Goal: Information Seeking & Learning: Learn about a topic

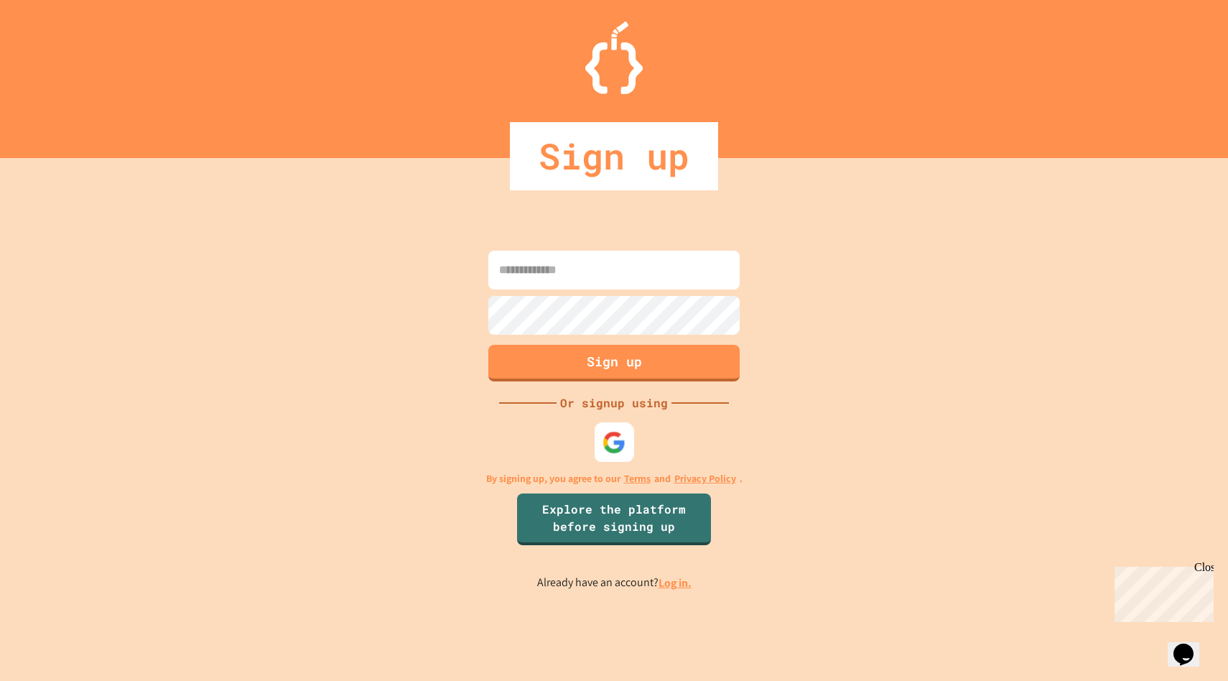
click at [613, 438] on img at bounding box center [614, 443] width 24 height 24
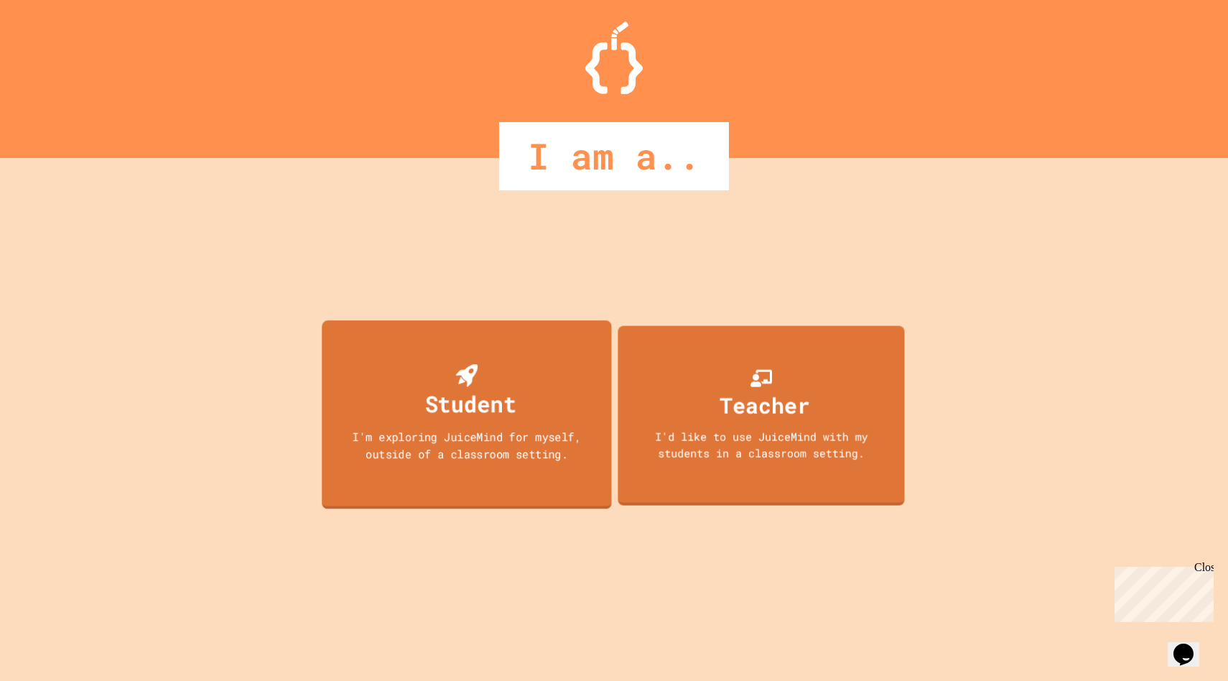
click at [478, 445] on div "I'm exploring JuiceMind for myself, outside of a classroom setting." at bounding box center [466, 445] width 261 height 34
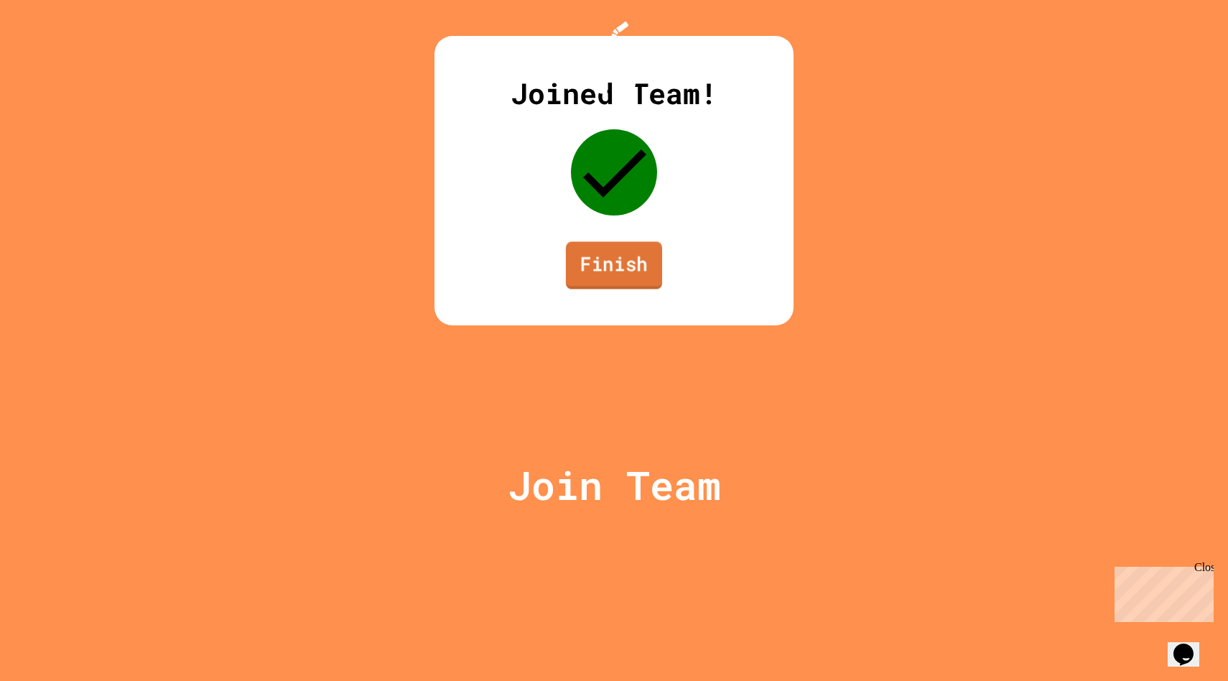
click at [618, 289] on link "Finish" at bounding box center [614, 264] width 96 height 47
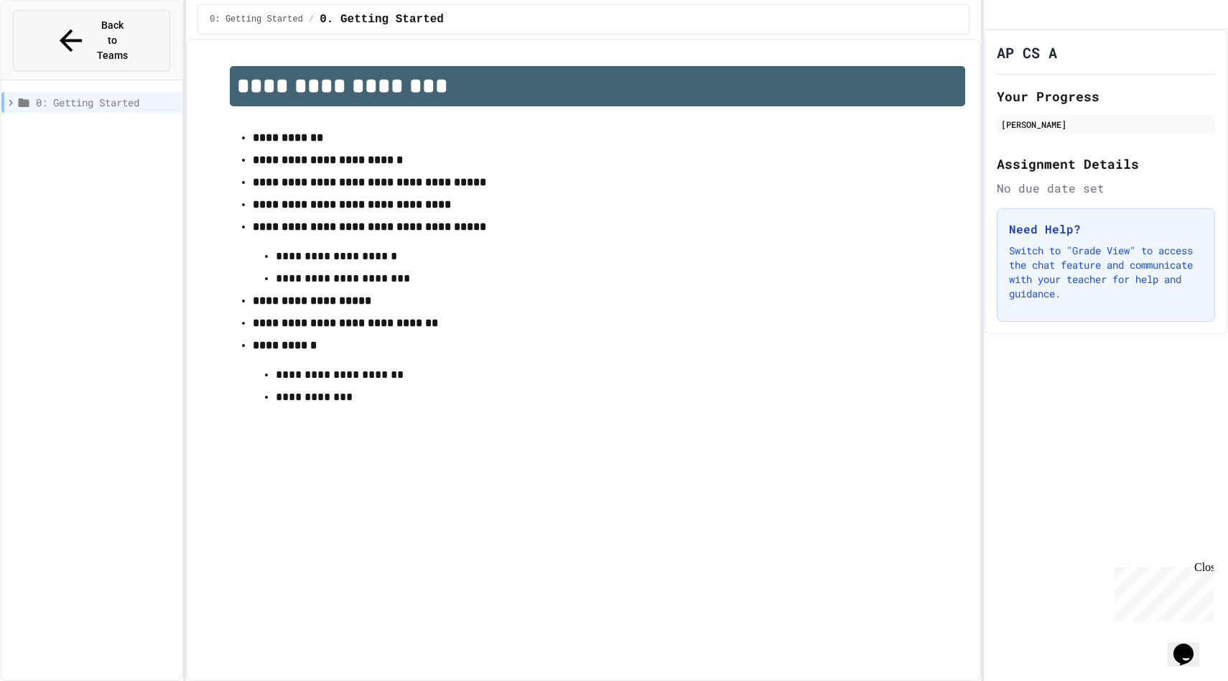
click at [130, 25] on span "Back to Teams" at bounding box center [113, 40] width 34 height 45
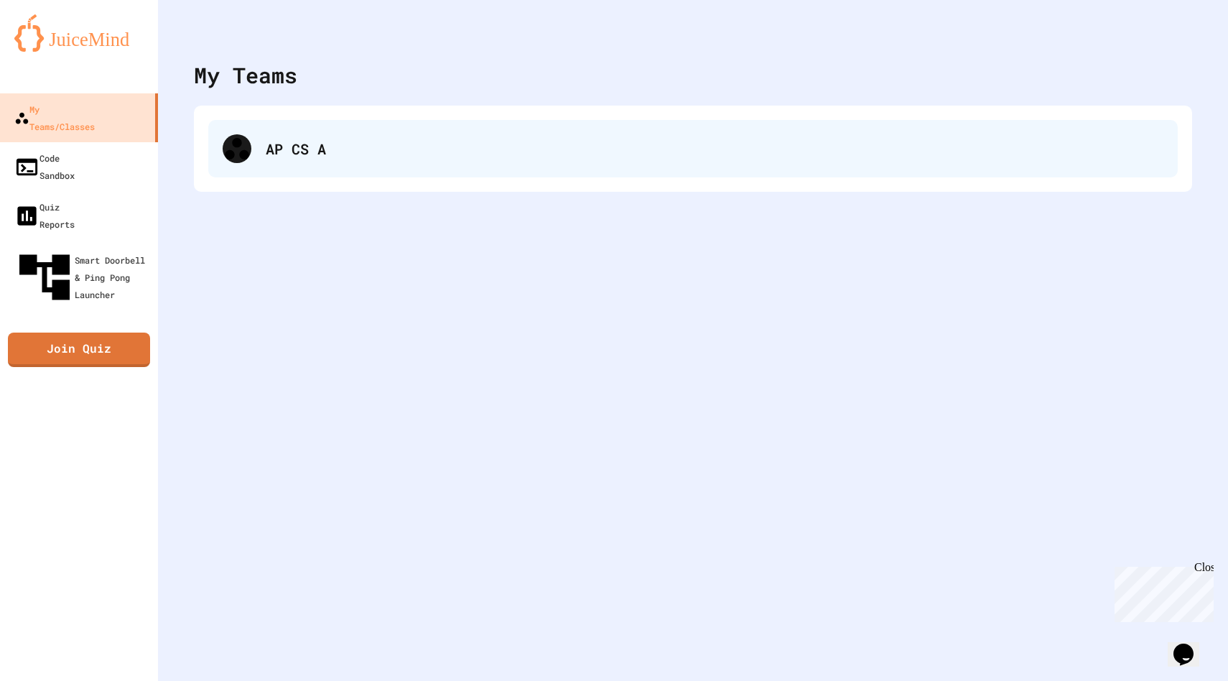
click at [320, 154] on div "AP CS A" at bounding box center [714, 149] width 897 height 22
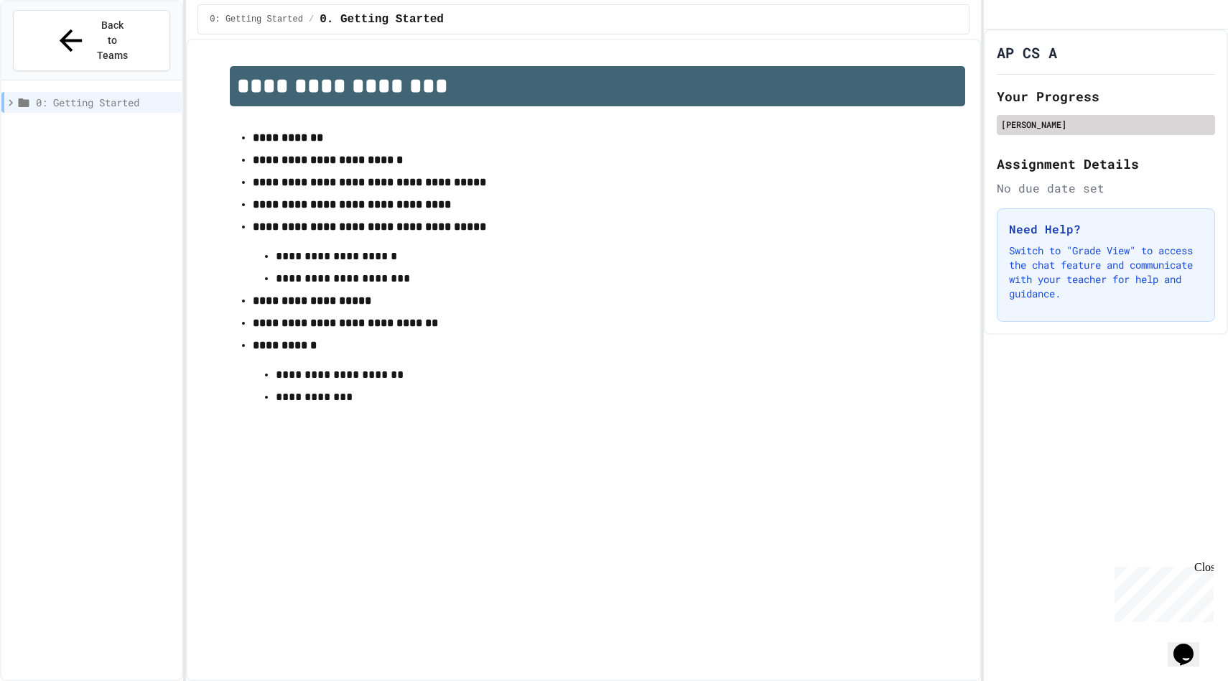
click at [1021, 131] on div "Eric Liu" at bounding box center [1106, 124] width 210 height 13
click at [1050, 131] on div "Eric Liu" at bounding box center [1106, 124] width 210 height 13
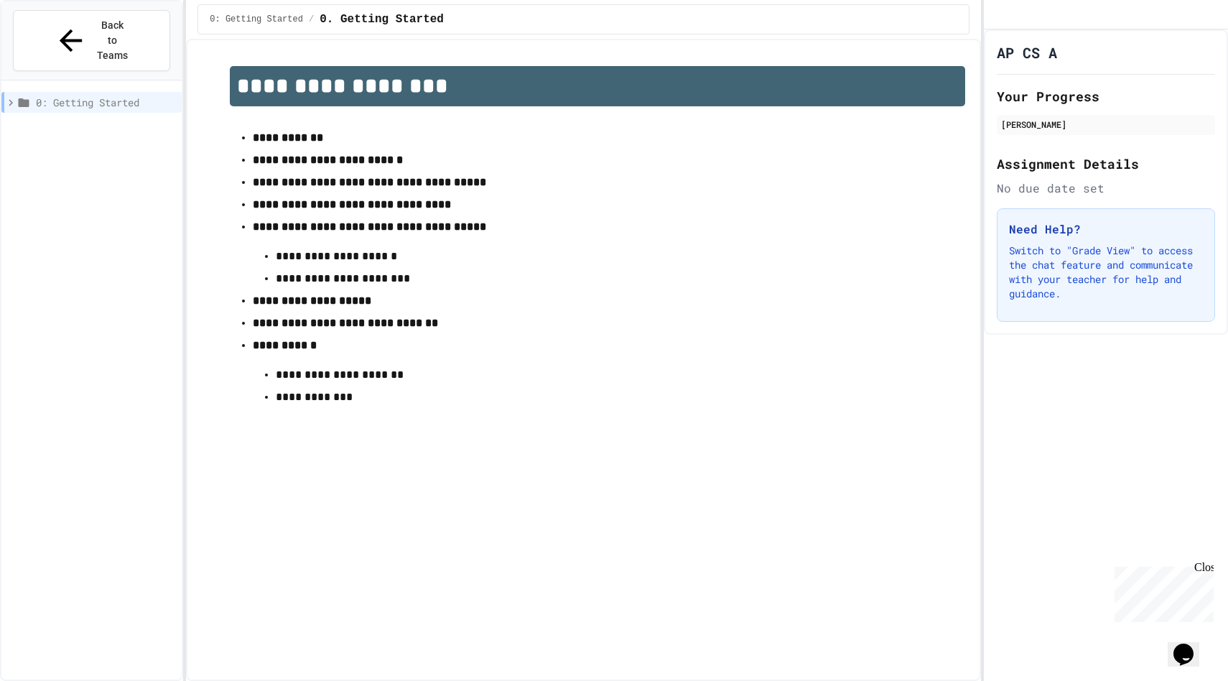
click at [304, 186] on strong "**********" at bounding box center [369, 182] width 233 height 11
click at [307, 210] on strong "**********" at bounding box center [352, 204] width 198 height 11
click at [307, 210] on strong "**********" at bounding box center [350, 204] width 195 height 11
click at [307, 209] on span "**********" at bounding box center [352, 203] width 198 height 11
click at [393, 281] on p "**********" at bounding box center [597, 278] width 643 height 19
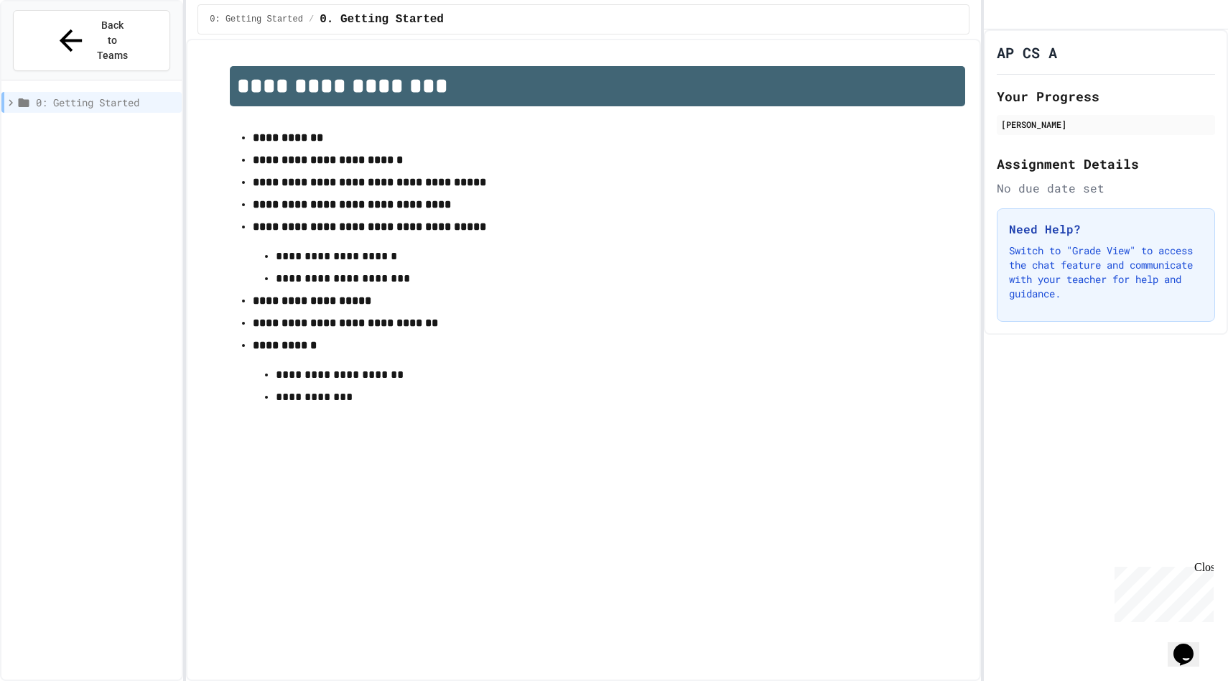
click at [393, 281] on p "**********" at bounding box center [597, 278] width 643 height 19
click at [12, 96] on icon at bounding box center [10, 102] width 13 height 13
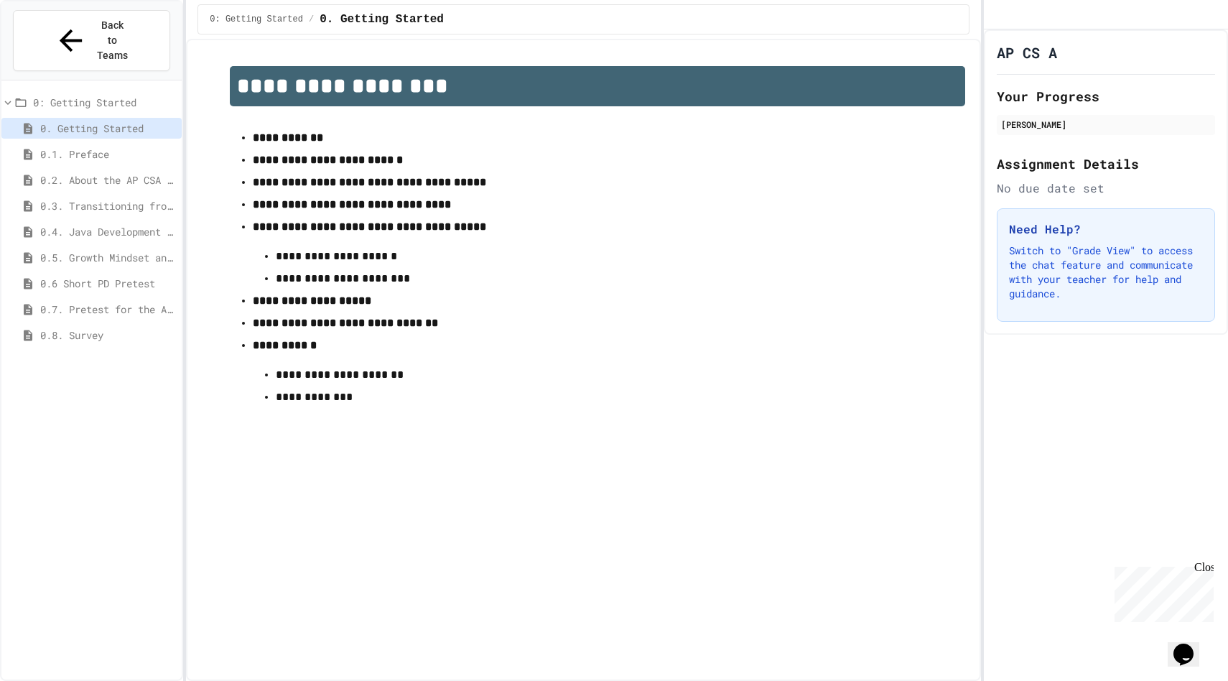
click at [55, 479] on div "0: Getting Started 0. Getting Started 0.1. Preface 0.2. About the AP CSA Exam 0…" at bounding box center [91, 394] width 180 height 617
click at [75, 146] on span "0.1. Preface" at bounding box center [108, 153] width 136 height 15
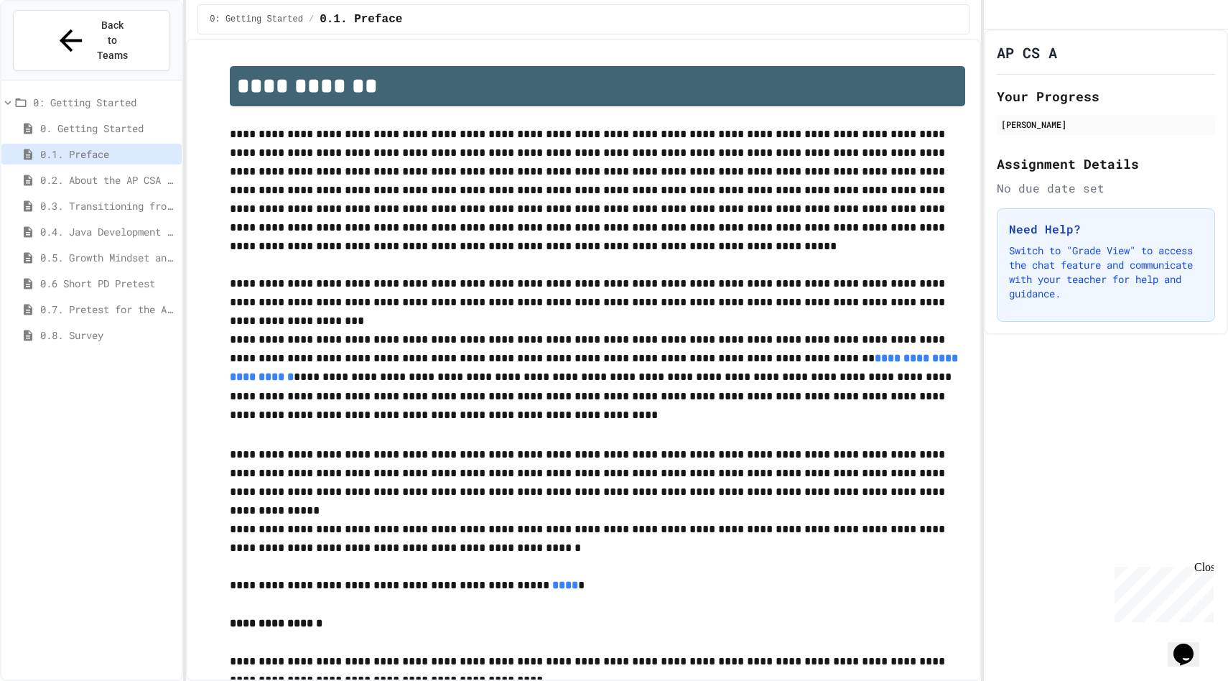
click at [83, 121] on span "0. Getting Started" at bounding box center [108, 128] width 136 height 15
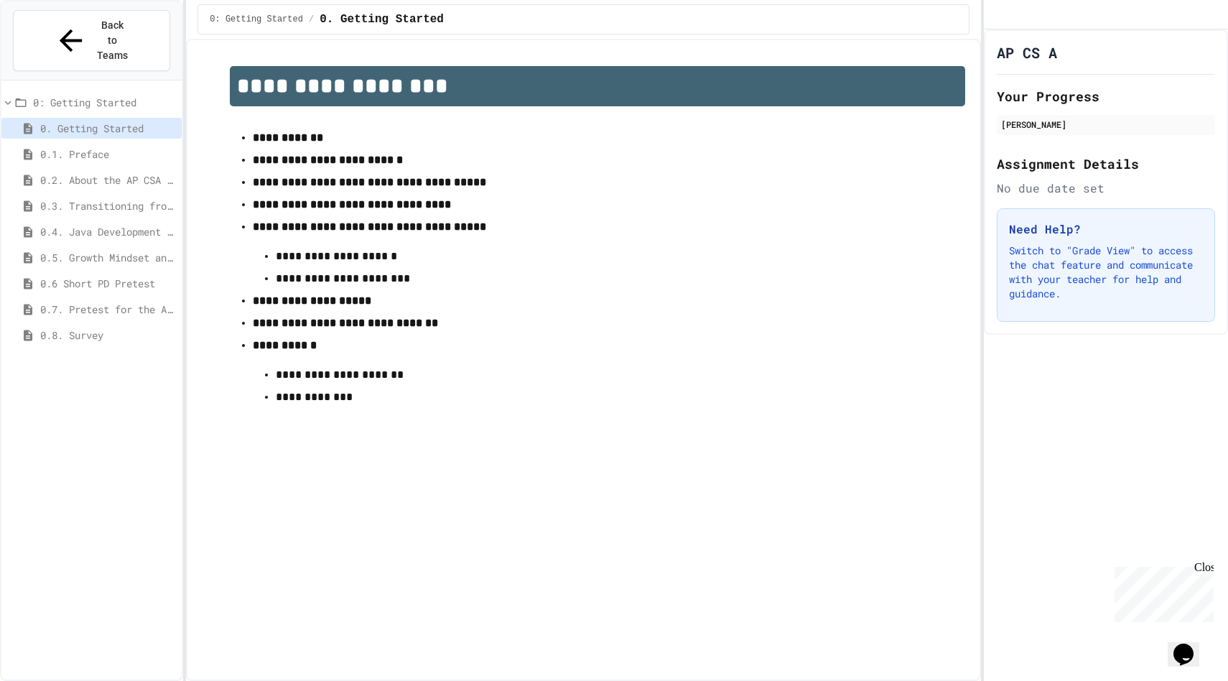
click at [293, 140] on strong "**********" at bounding box center [288, 137] width 70 height 11
click at [90, 146] on span "0.1. Preface" at bounding box center [108, 153] width 136 height 15
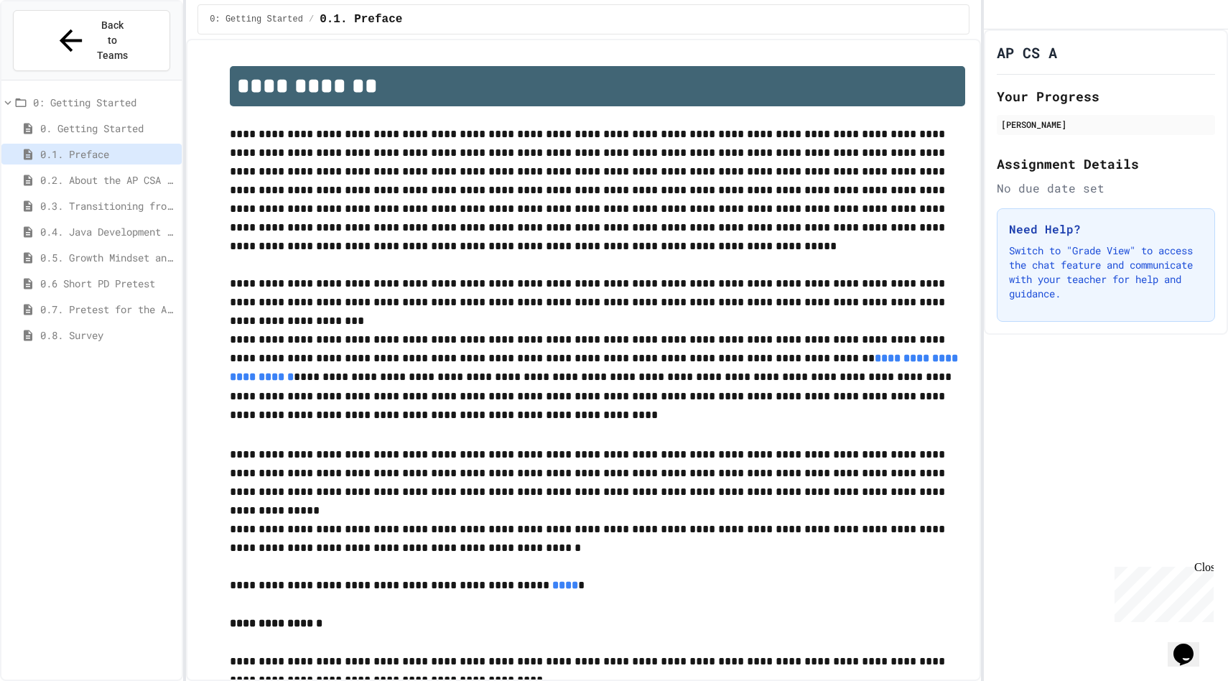
click at [73, 325] on div "0.8. Survey" at bounding box center [91, 335] width 180 height 21
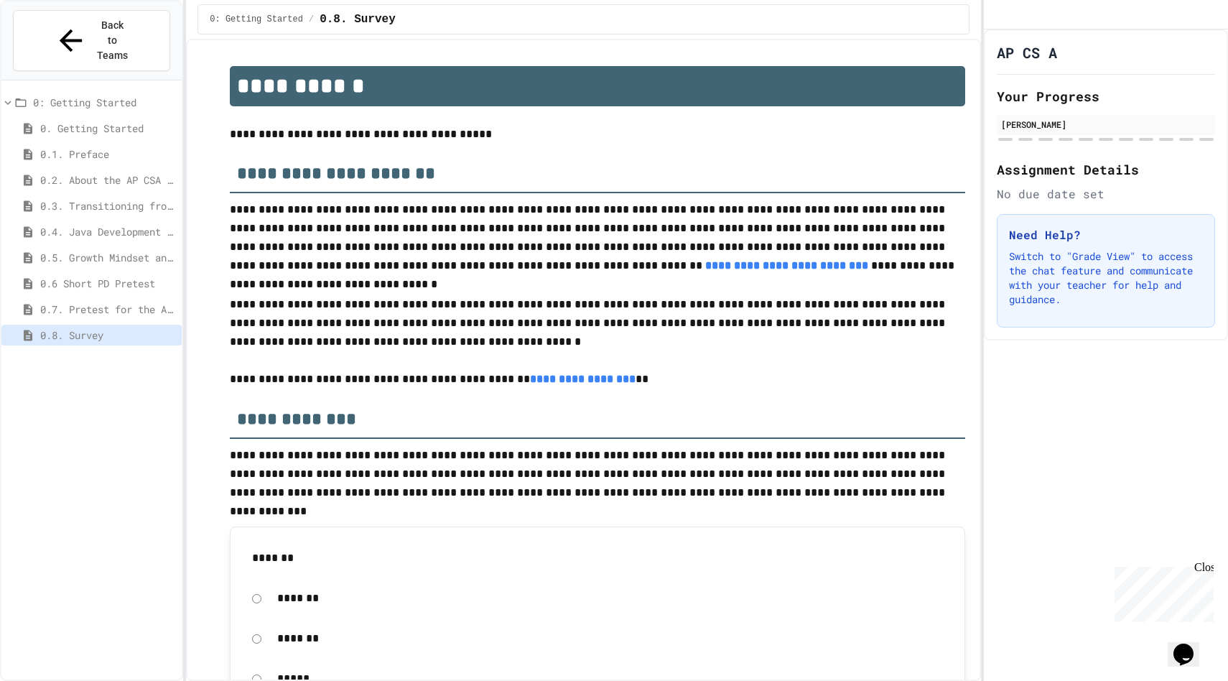
click at [83, 121] on span "0. Getting Started" at bounding box center [108, 128] width 136 height 15
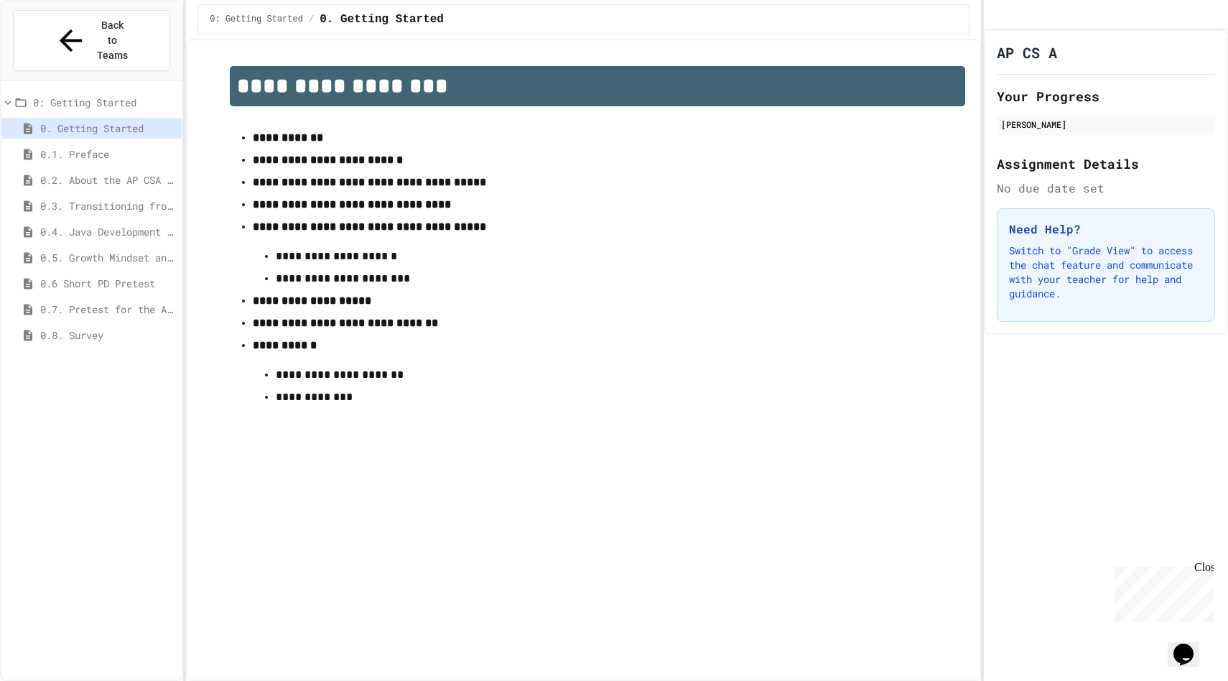
click at [62, 146] on span "0.1. Preface" at bounding box center [108, 153] width 136 height 15
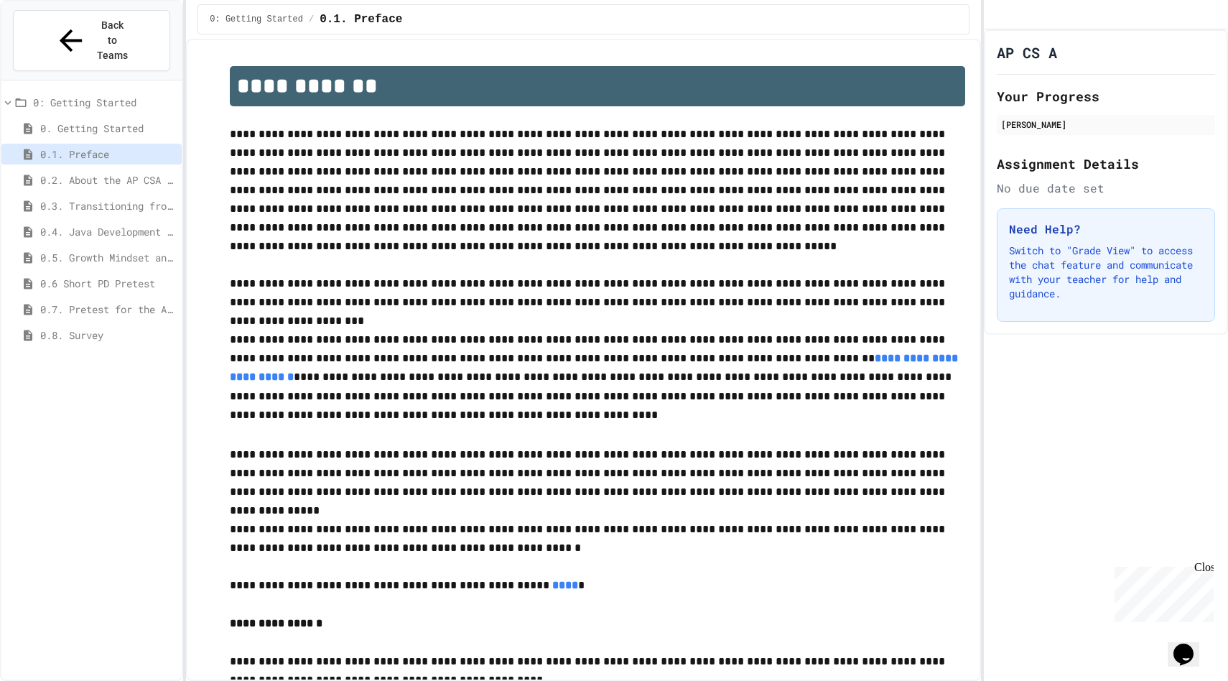
click at [78, 172] on span "0.2. About the AP CSA Exam" at bounding box center [108, 179] width 136 height 15
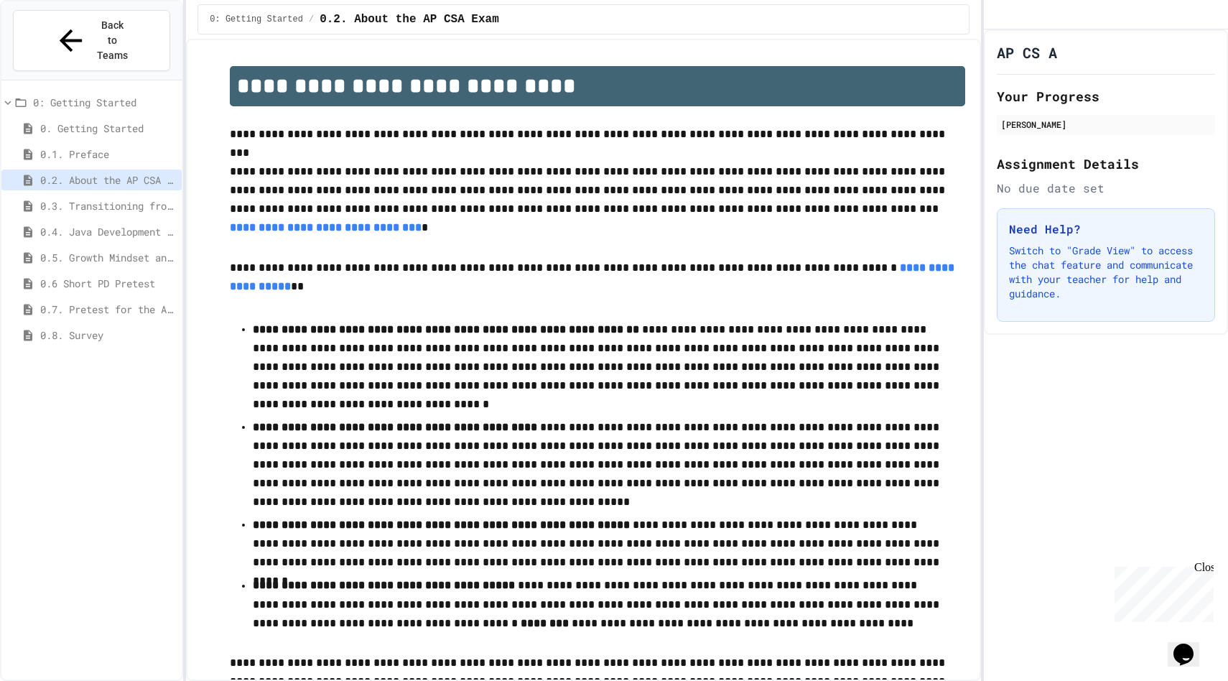
click at [78, 198] on span "0.3. Transitioning from AP CSP to AP CSA" at bounding box center [108, 205] width 136 height 15
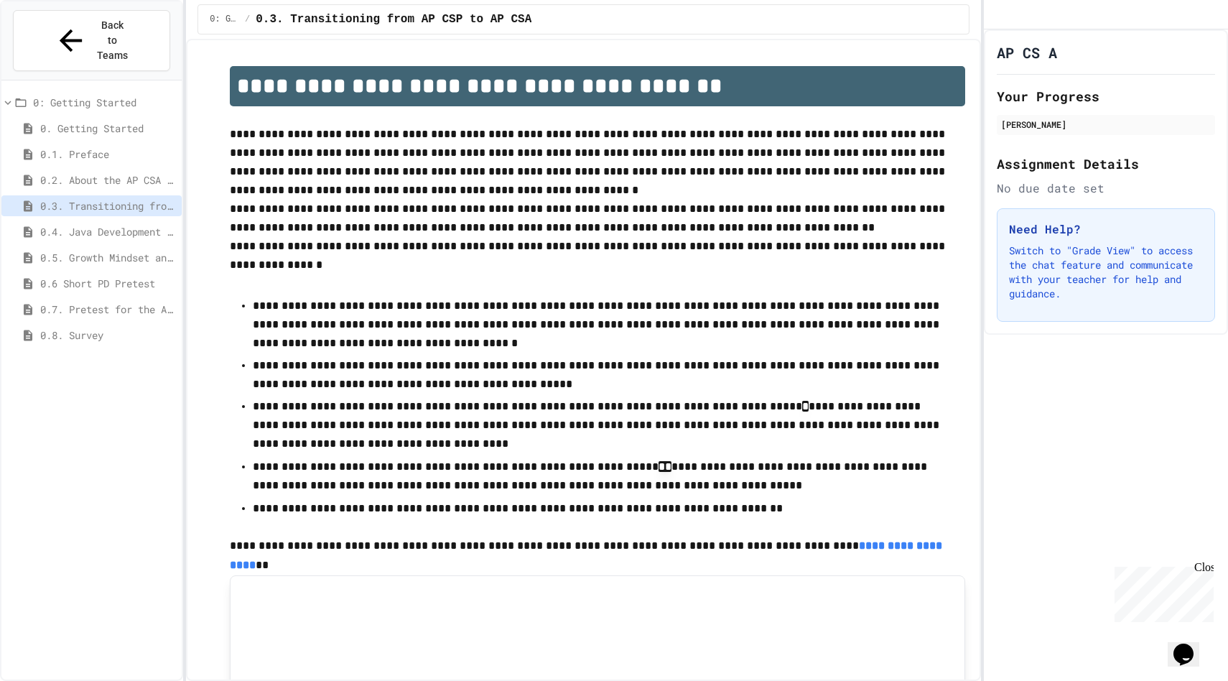
click at [98, 224] on span "0.4. Java Development Environments" at bounding box center [108, 231] width 136 height 15
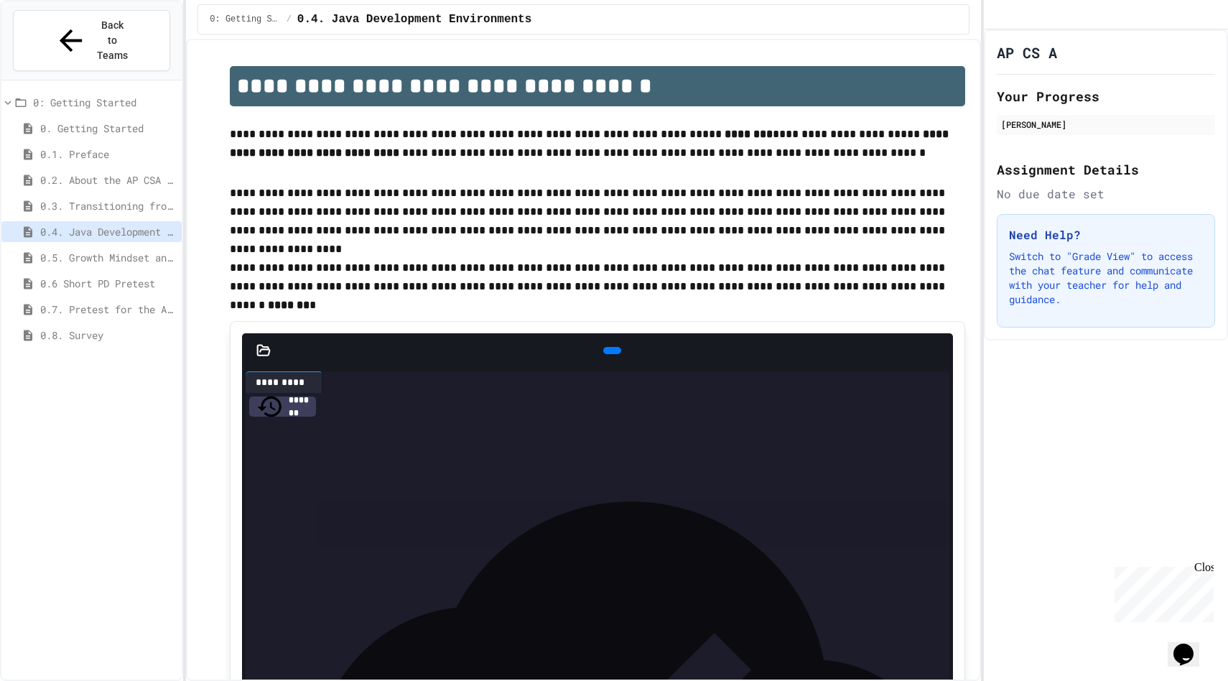
click at [98, 250] on span "0.5. Growth Mindset and Pair Programming" at bounding box center [108, 257] width 136 height 15
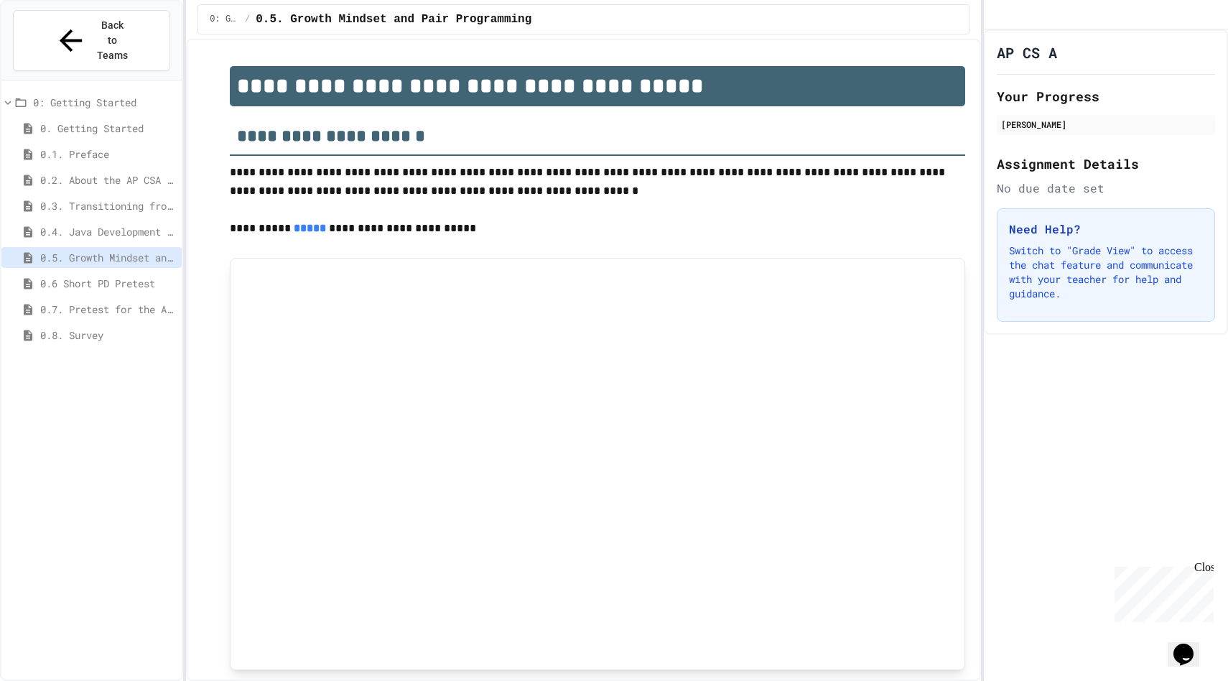
click at [141, 276] on span "0.6 Short PD Pretest" at bounding box center [108, 283] width 136 height 15
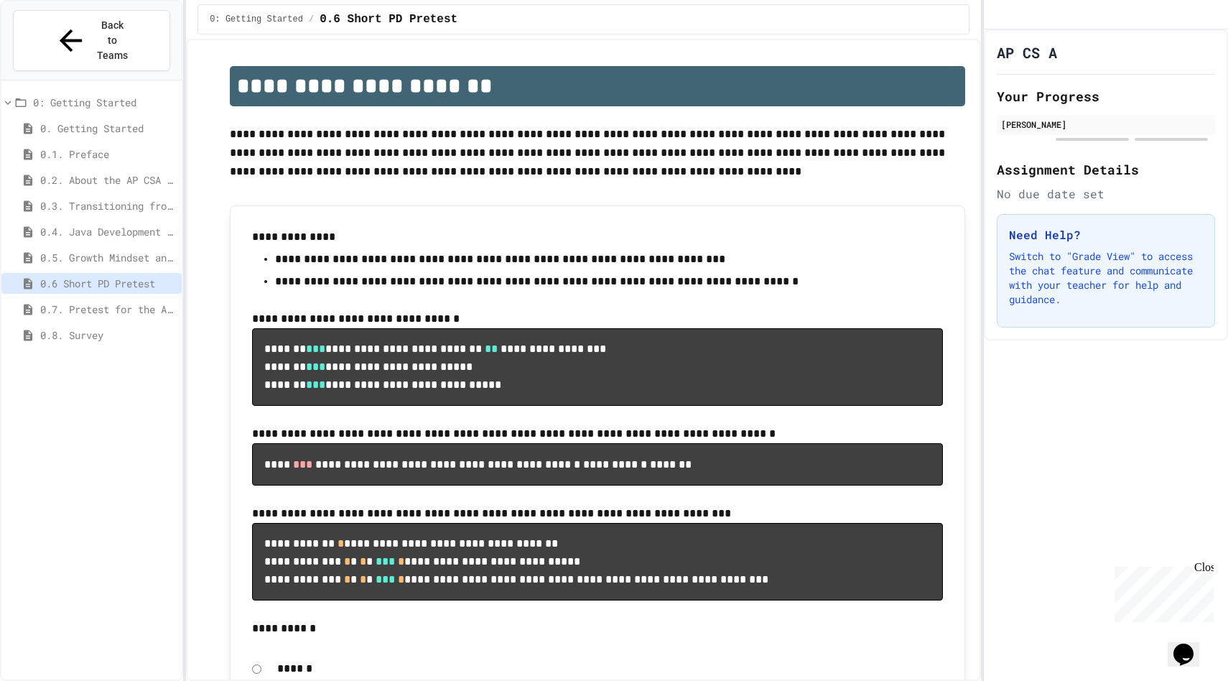
click at [95, 299] on div "0.7. Pretest for the AP CSA Exam" at bounding box center [91, 309] width 180 height 21
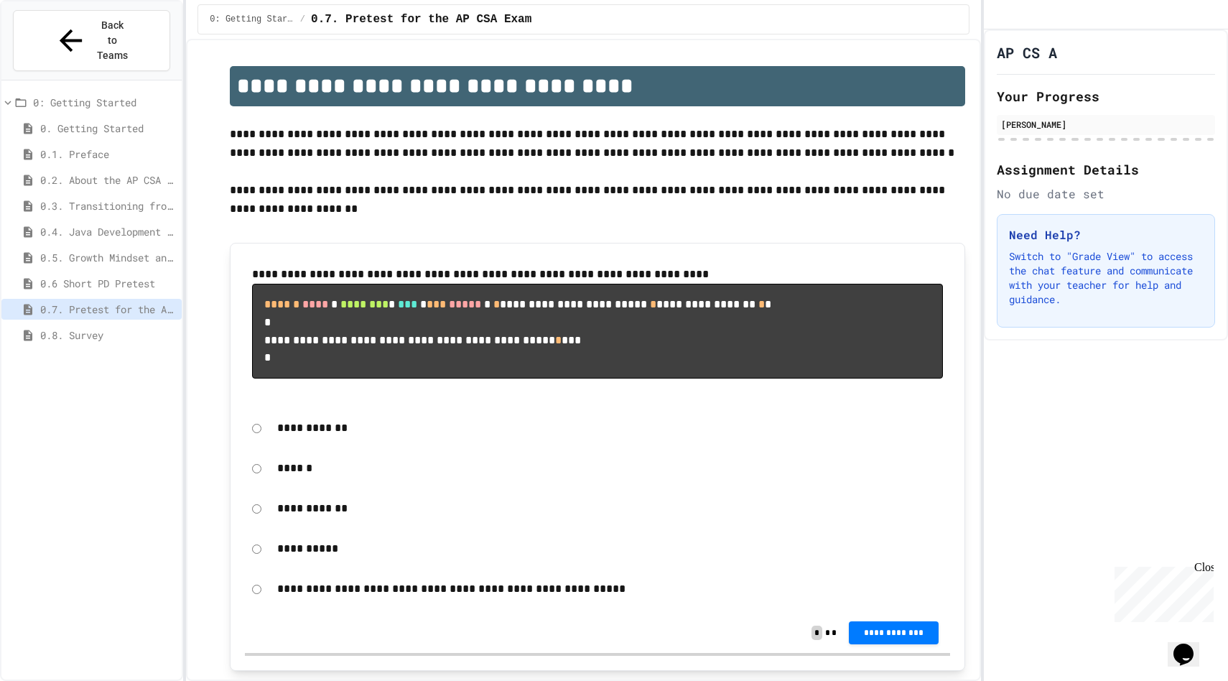
click at [121, 325] on div "0.8. Survey" at bounding box center [91, 335] width 180 height 21
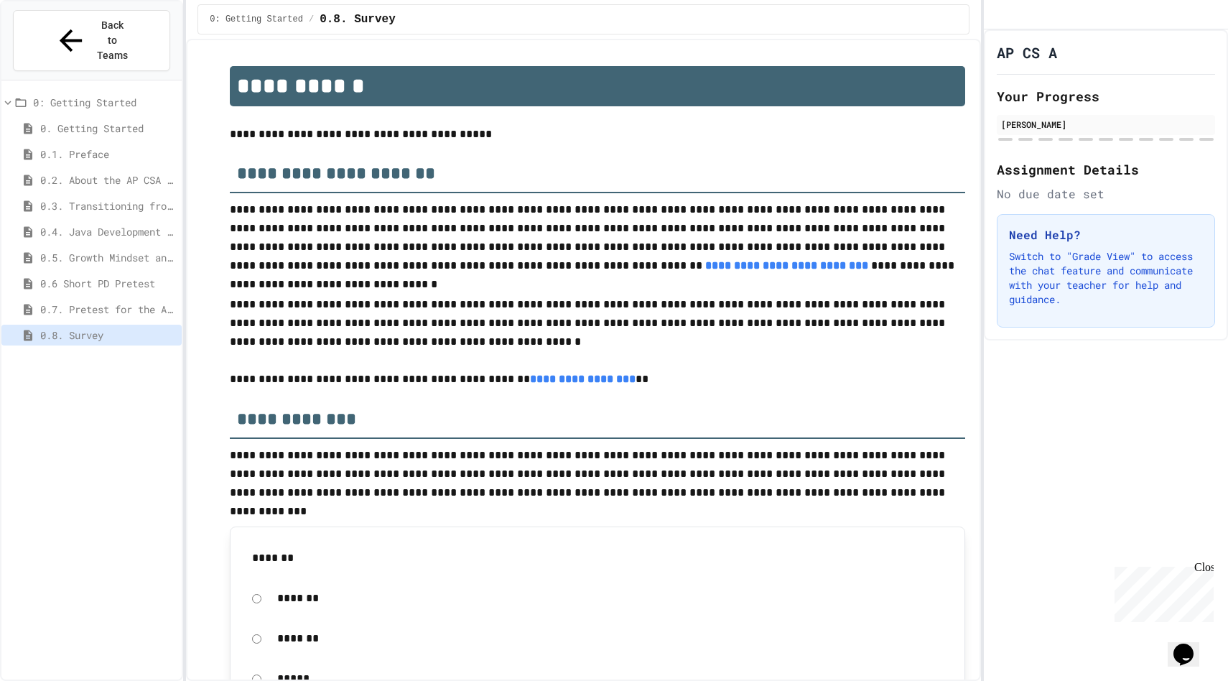
click at [102, 224] on span "0.4. Java Development Environments" at bounding box center [108, 231] width 136 height 15
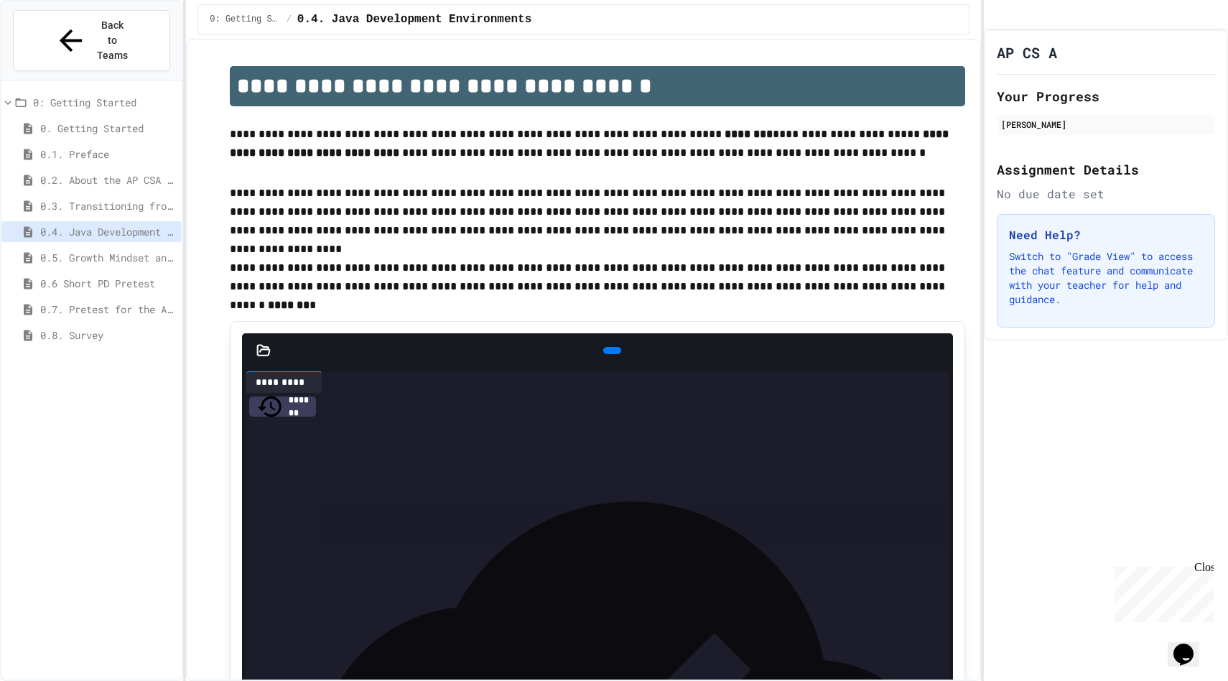
click at [102, 224] on span "0.4. Java Development Environments" at bounding box center [108, 231] width 136 height 15
click at [108, 247] on div "0.5. Growth Mindset and Pair Programming" at bounding box center [91, 257] width 180 height 21
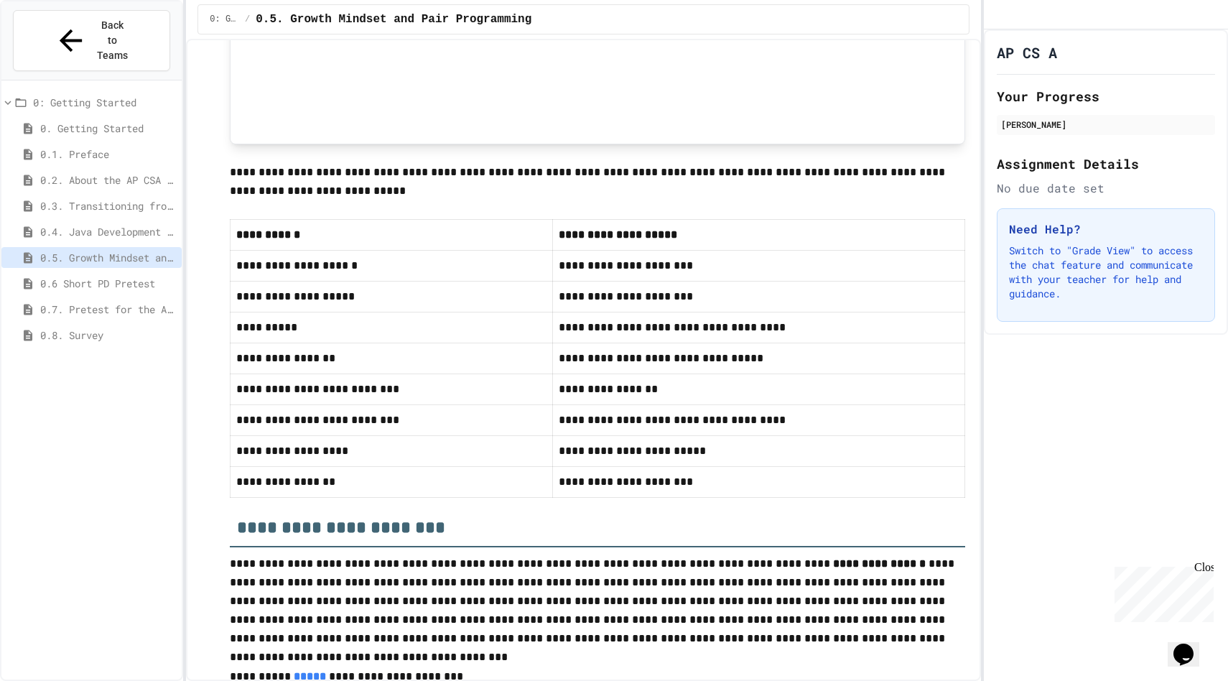
scroll to position [527, 0]
click at [99, 276] on span "0.6 Short PD Pretest" at bounding box center [108, 283] width 136 height 15
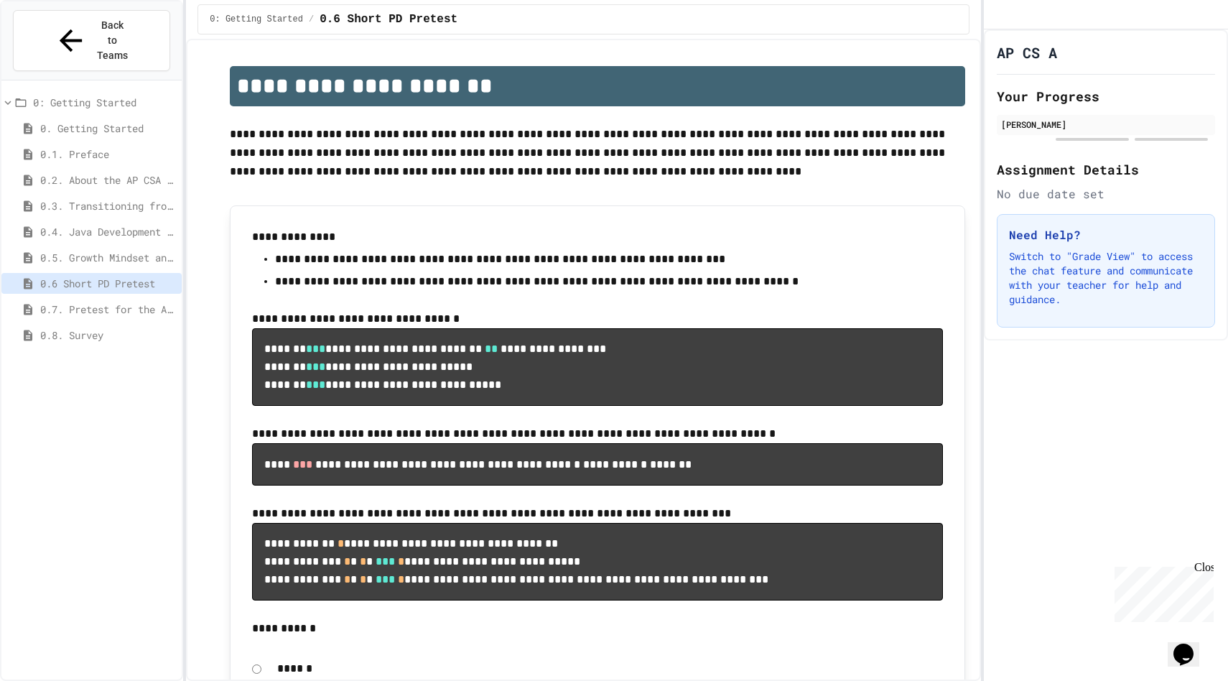
click at [111, 299] on div "0.7. Pretest for the AP CSA Exam" at bounding box center [91, 309] width 180 height 21
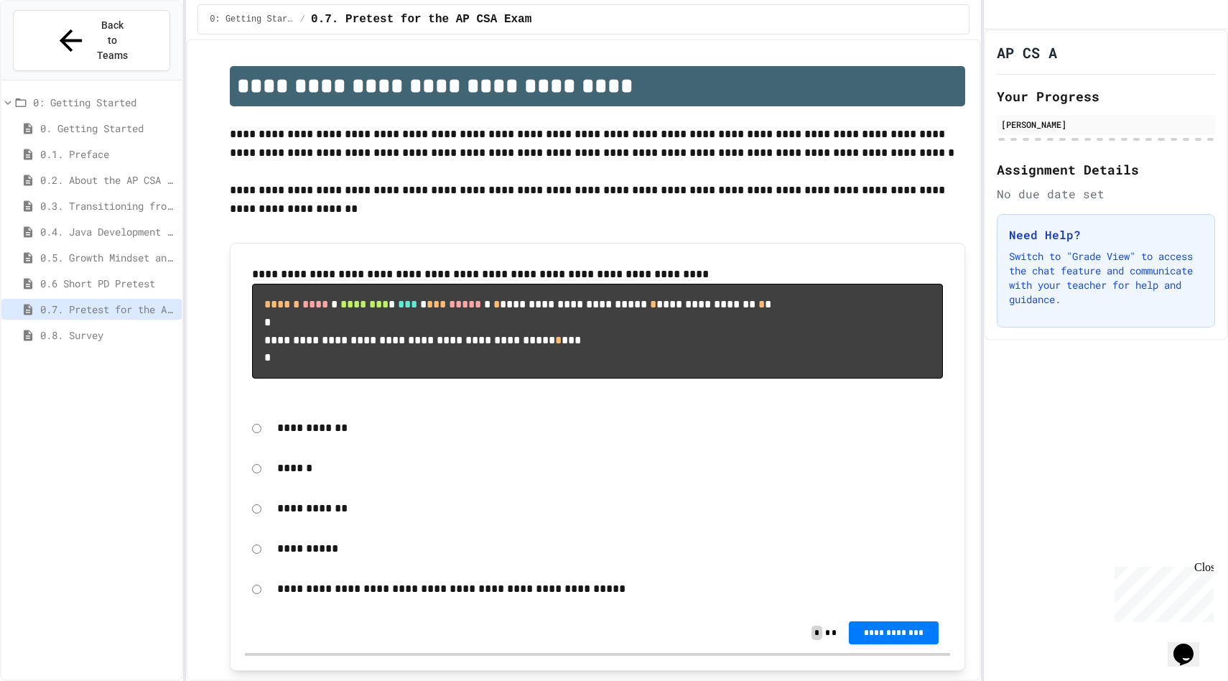
click at [107, 276] on span "0.6 Short PD Pretest" at bounding box center [108, 283] width 136 height 15
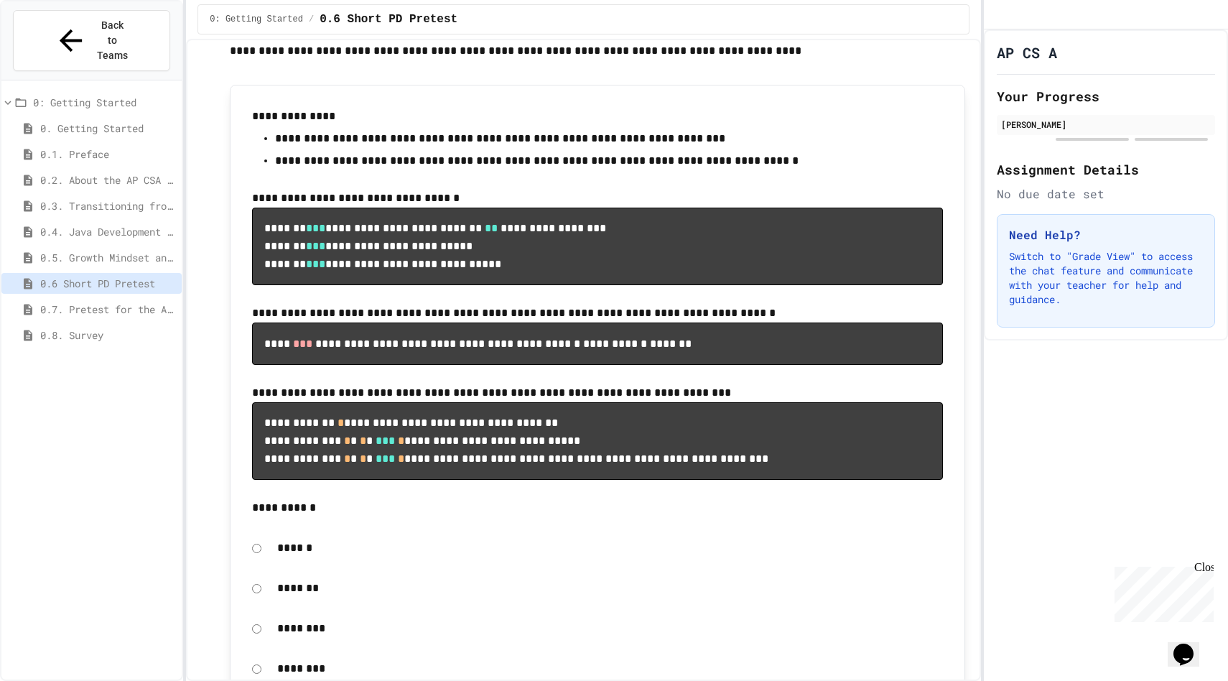
scroll to position [120, 0]
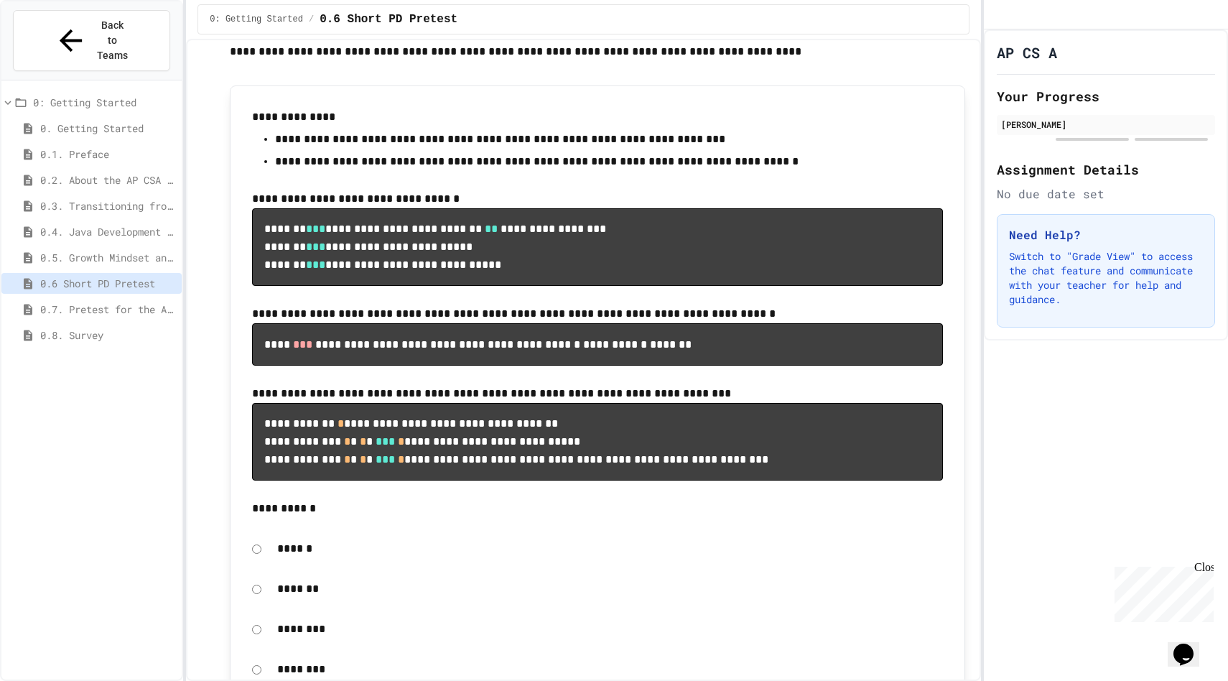
click at [127, 118] on div "0. Getting Started" at bounding box center [91, 131] width 180 height 26
click at [122, 121] on span "0. Getting Started" at bounding box center [108, 128] width 136 height 15
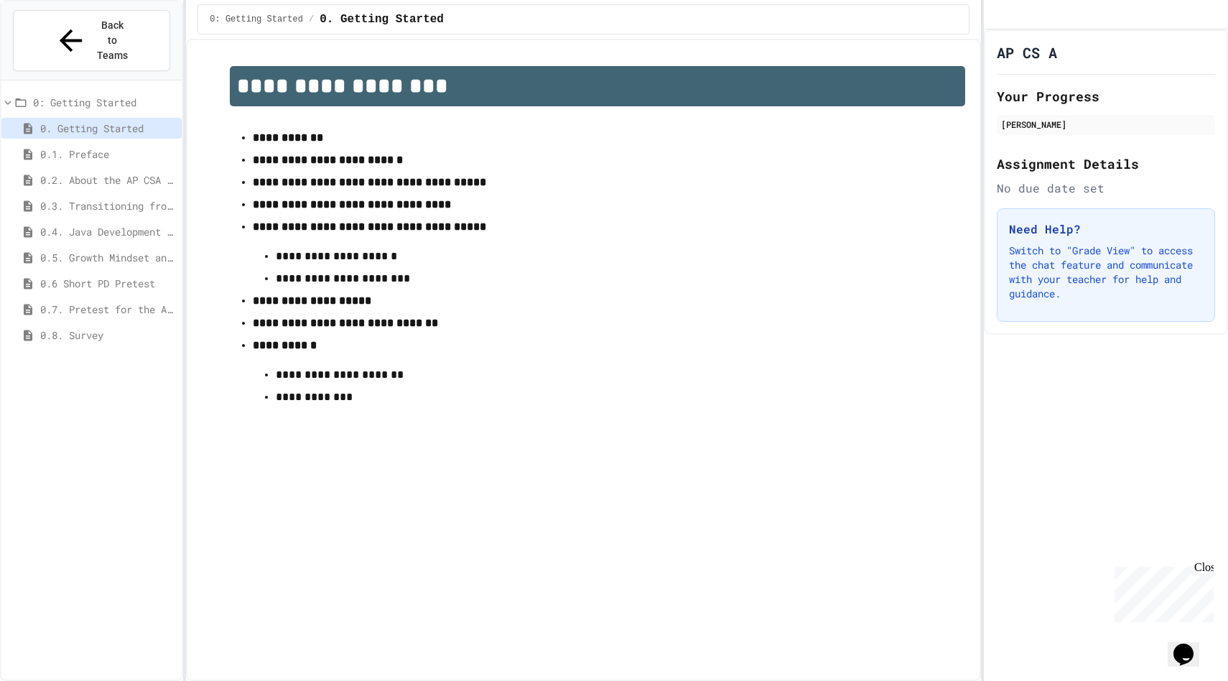
click at [122, 146] on span "0.1. Preface" at bounding box center [108, 153] width 136 height 15
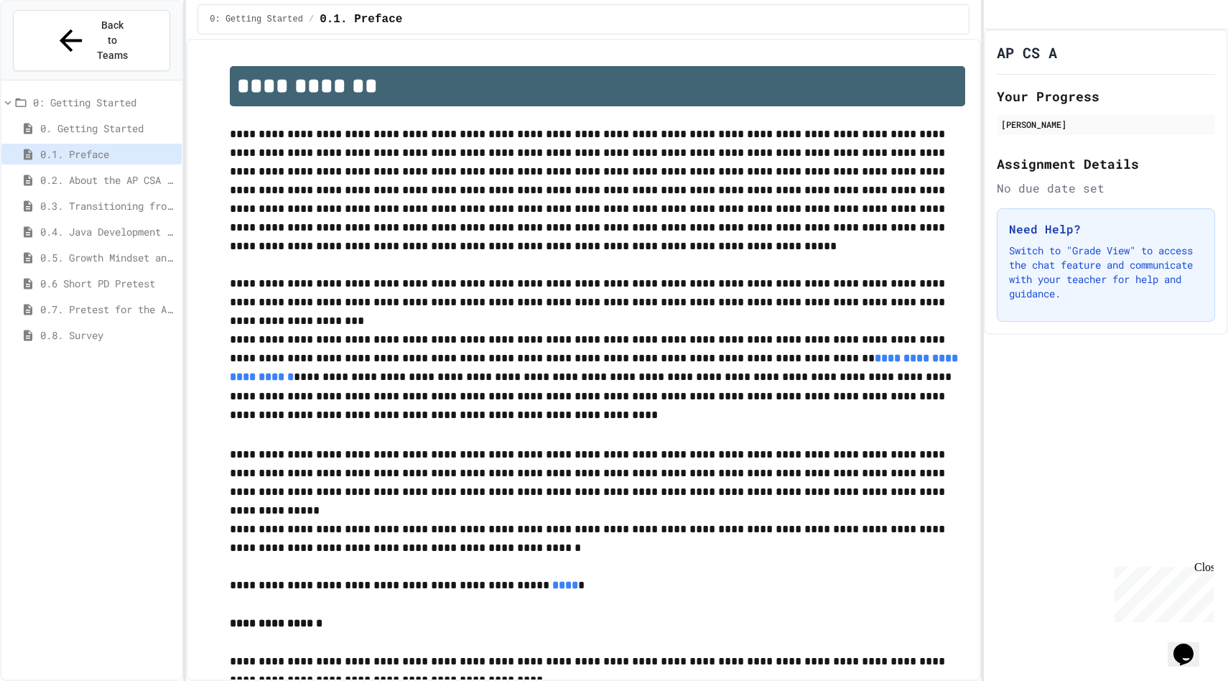
drag, startPoint x: 122, startPoint y: 127, endPoint x: 122, endPoint y: 111, distance: 16.5
click at [122, 146] on span "0.1. Preface" at bounding box center [108, 153] width 136 height 15
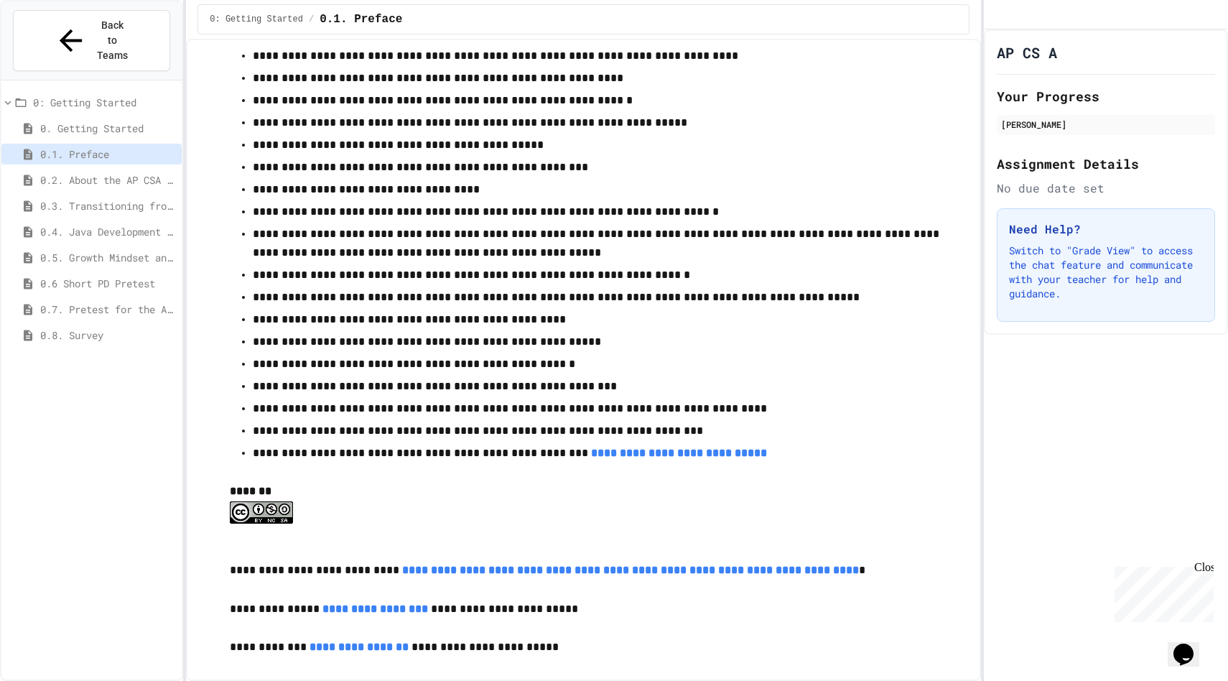
scroll to position [2206, 0]
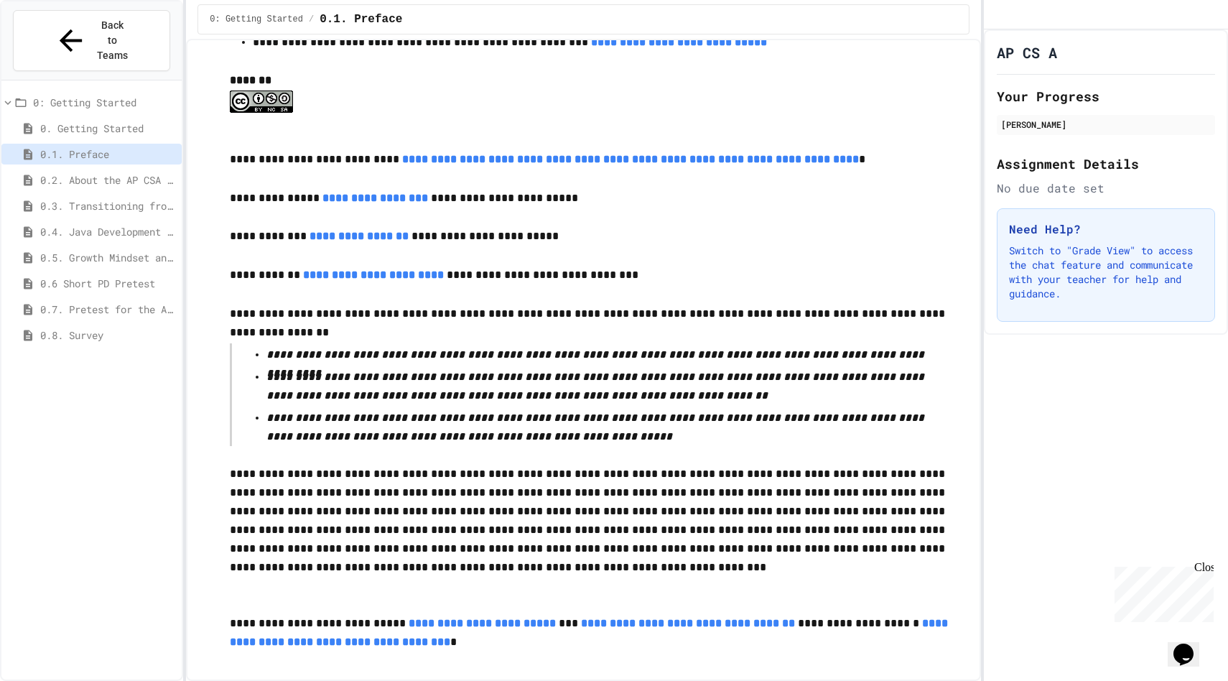
click at [76, 172] on span "0.2. About the AP CSA Exam" at bounding box center [108, 179] width 136 height 15
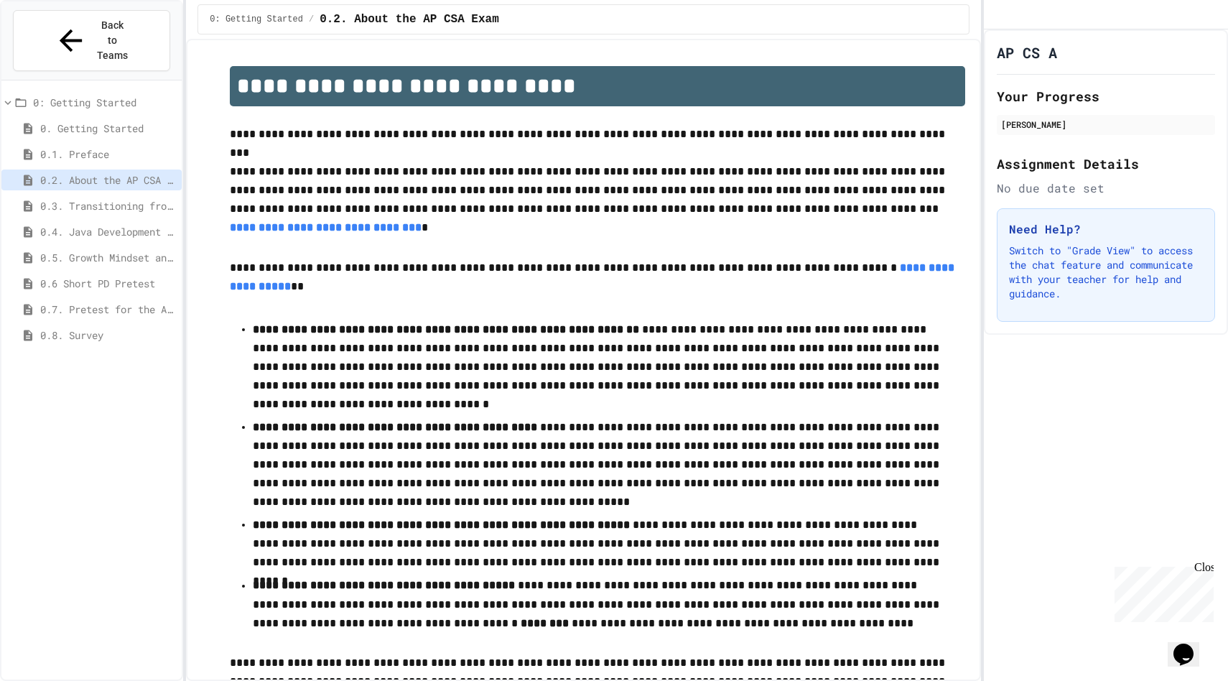
click at [123, 121] on span "0. Getting Started" at bounding box center [108, 128] width 136 height 15
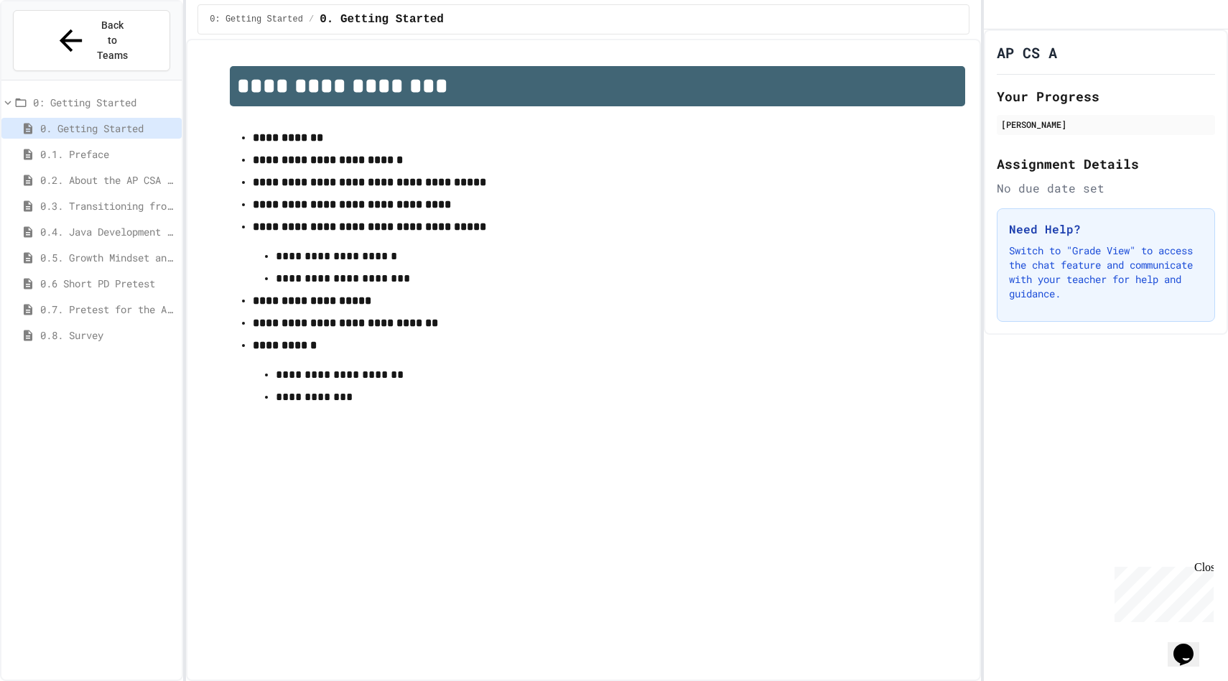
click at [108, 172] on span "0.2. About the AP CSA Exam" at bounding box center [108, 179] width 136 height 15
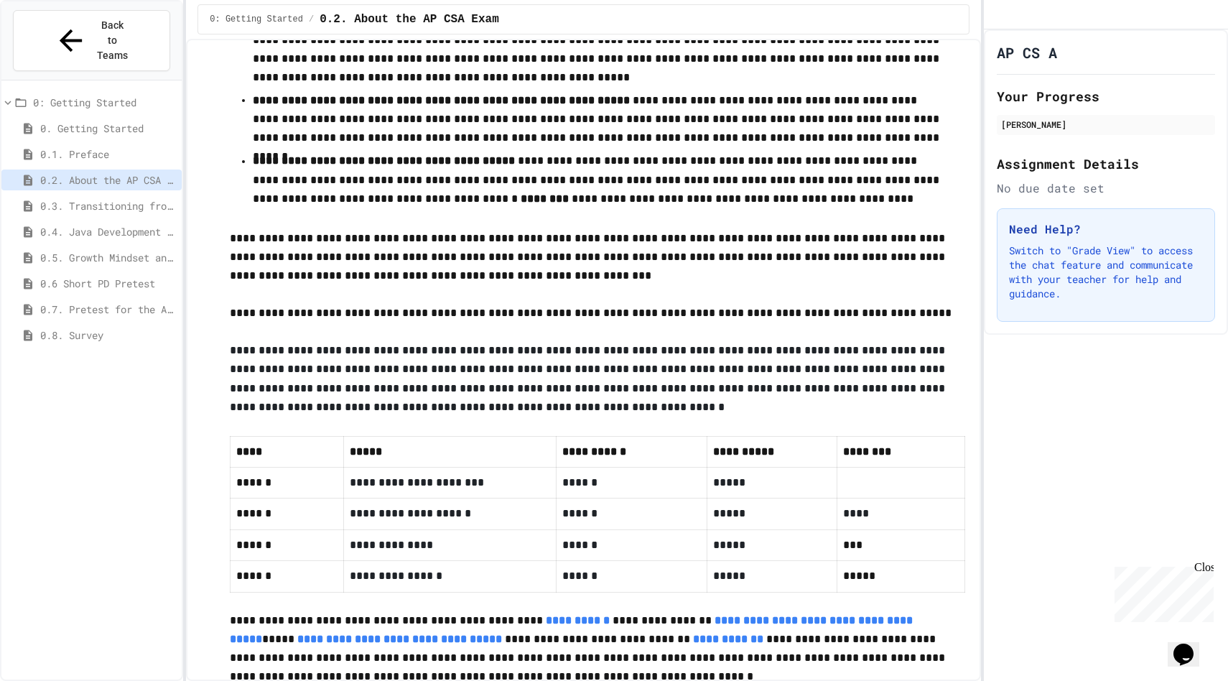
scroll to position [525, 0]
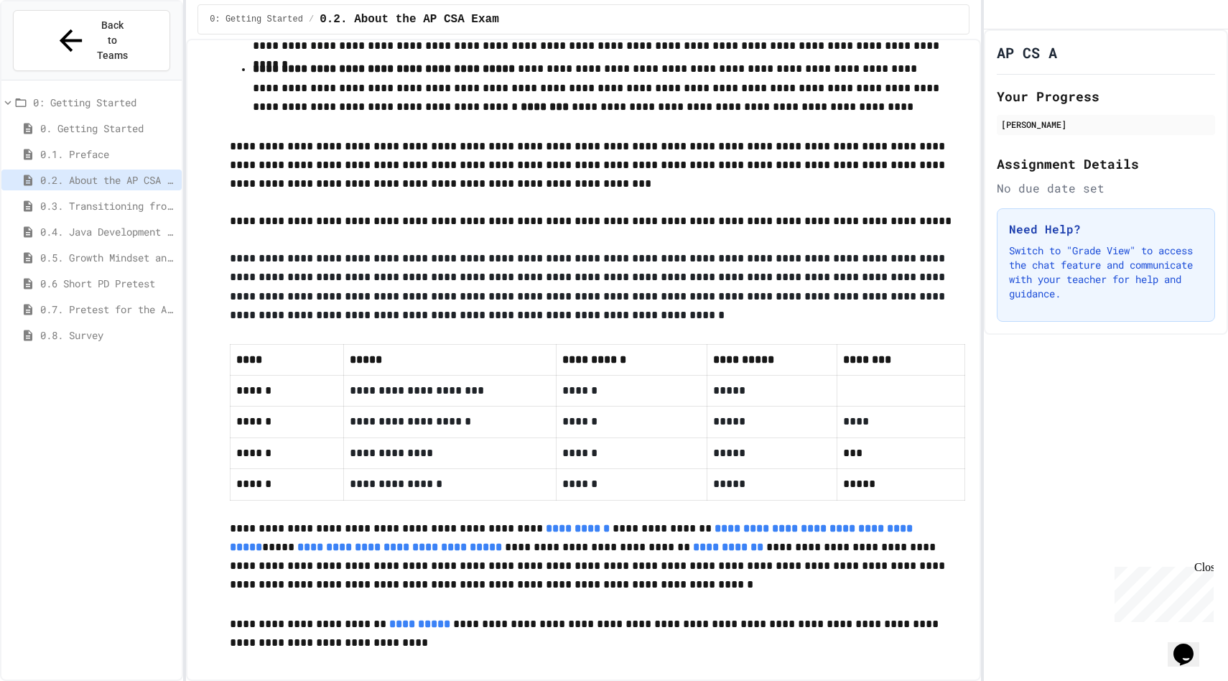
click at [124, 198] on span "0.3. Transitioning from AP CSP to AP CSA" at bounding box center [108, 205] width 136 height 15
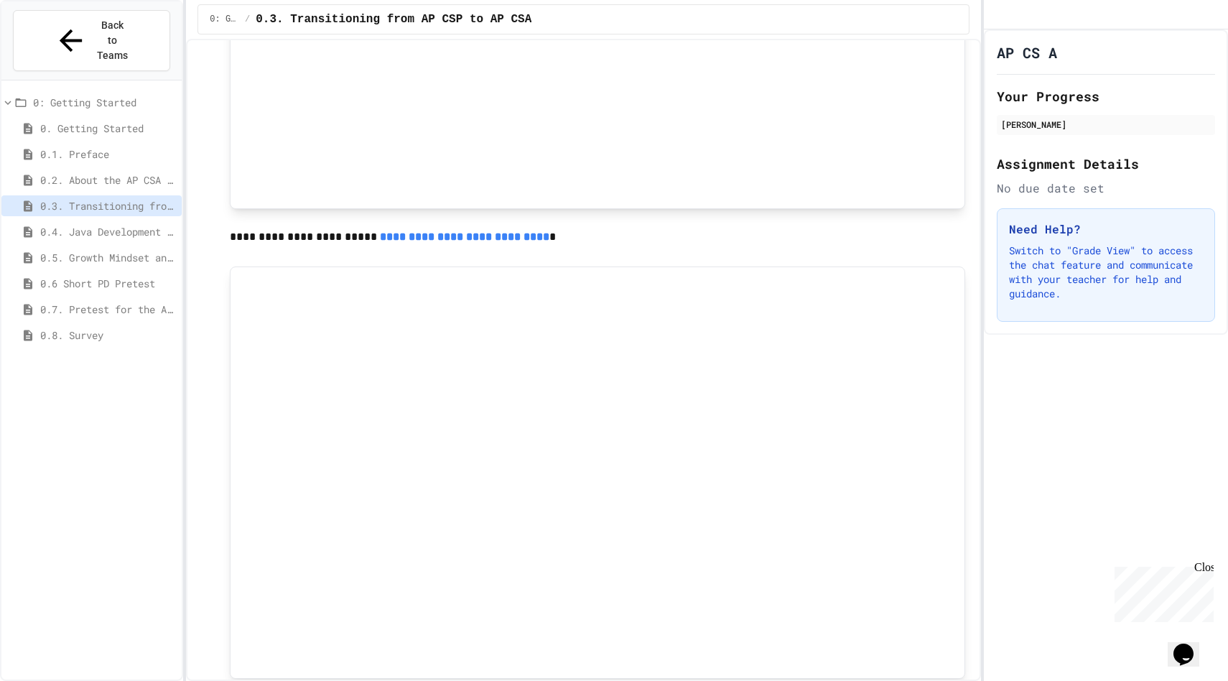
scroll to position [823, 0]
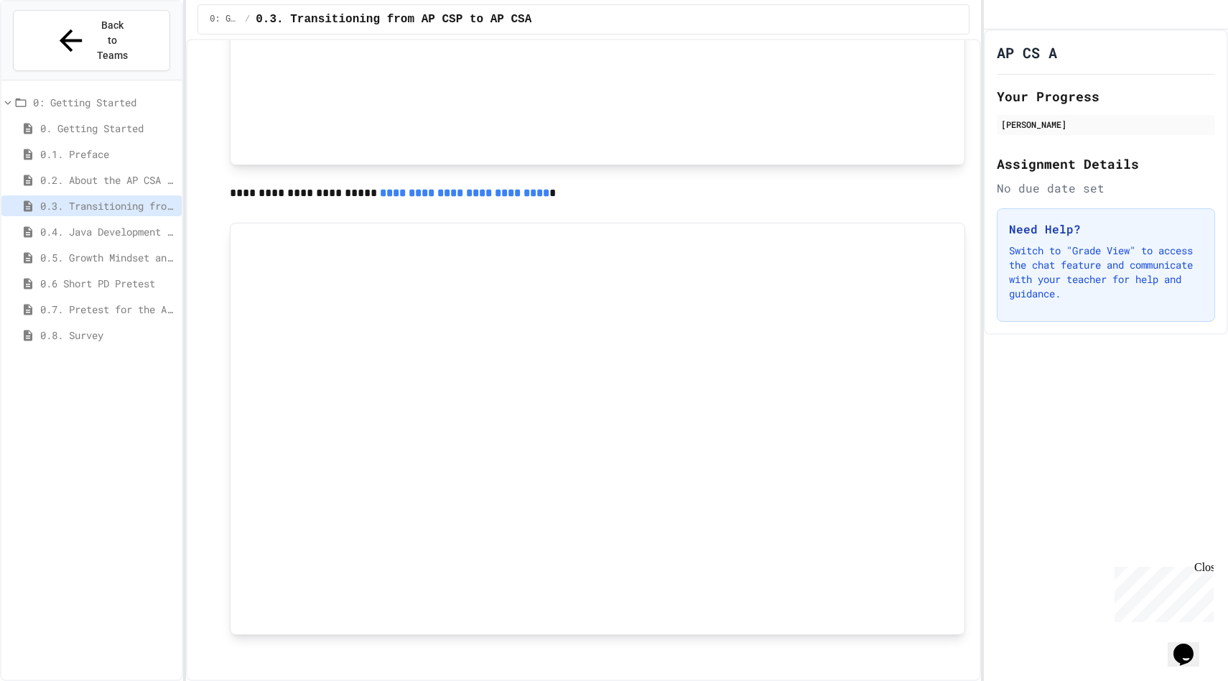
click at [86, 224] on span "0.4. Java Development Environments" at bounding box center [108, 231] width 136 height 15
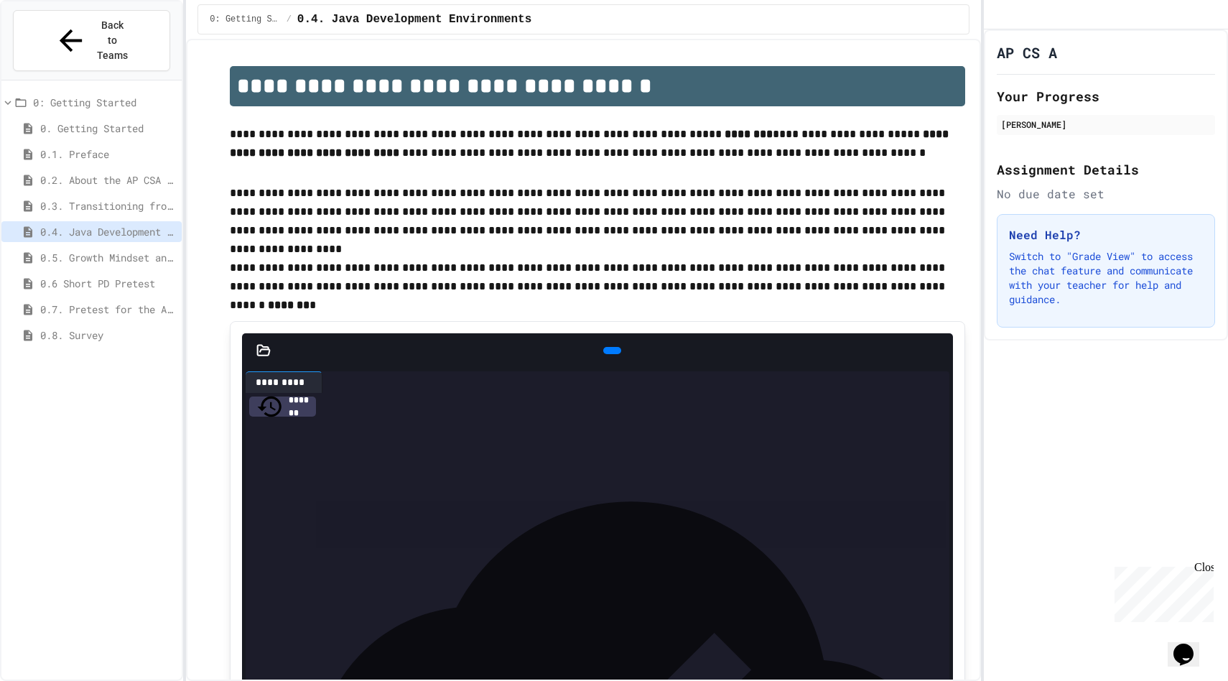
click at [369, 415] on span "****" at bounding box center [357, 417] width 23 height 10
click at [343, 415] on span "******" at bounding box center [328, 417] width 32 height 10
click at [573, 470] on div "**********" at bounding box center [608, 432] width 682 height 78
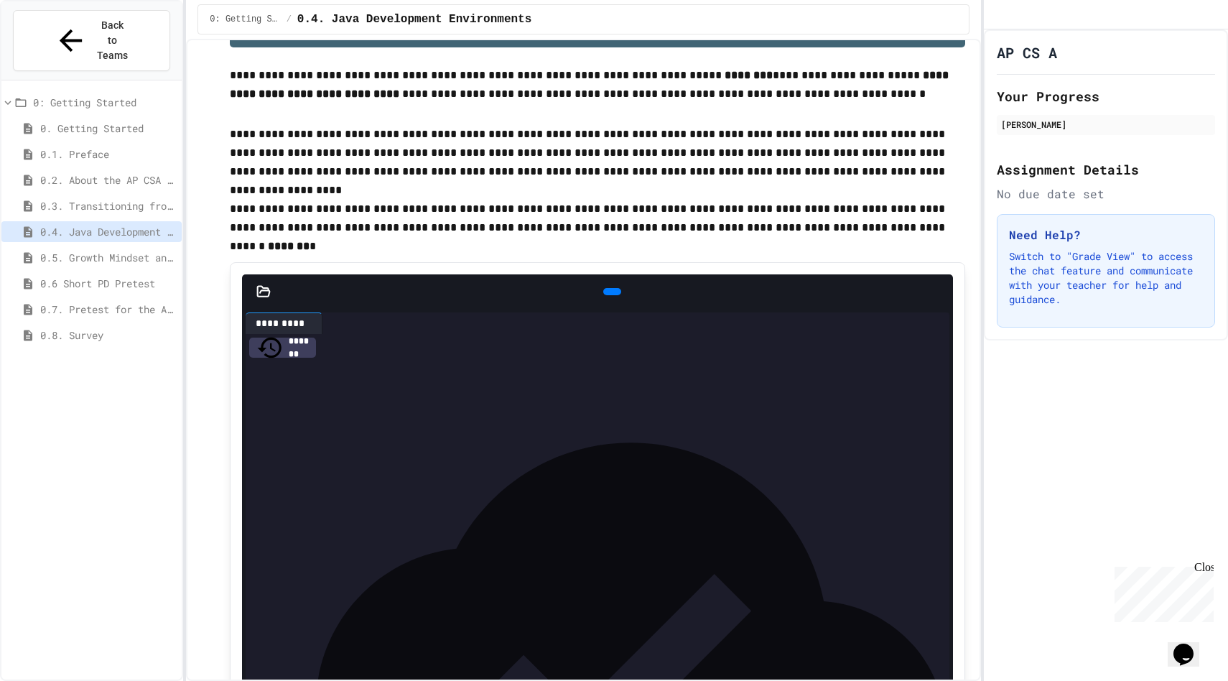
scroll to position [95, 0]
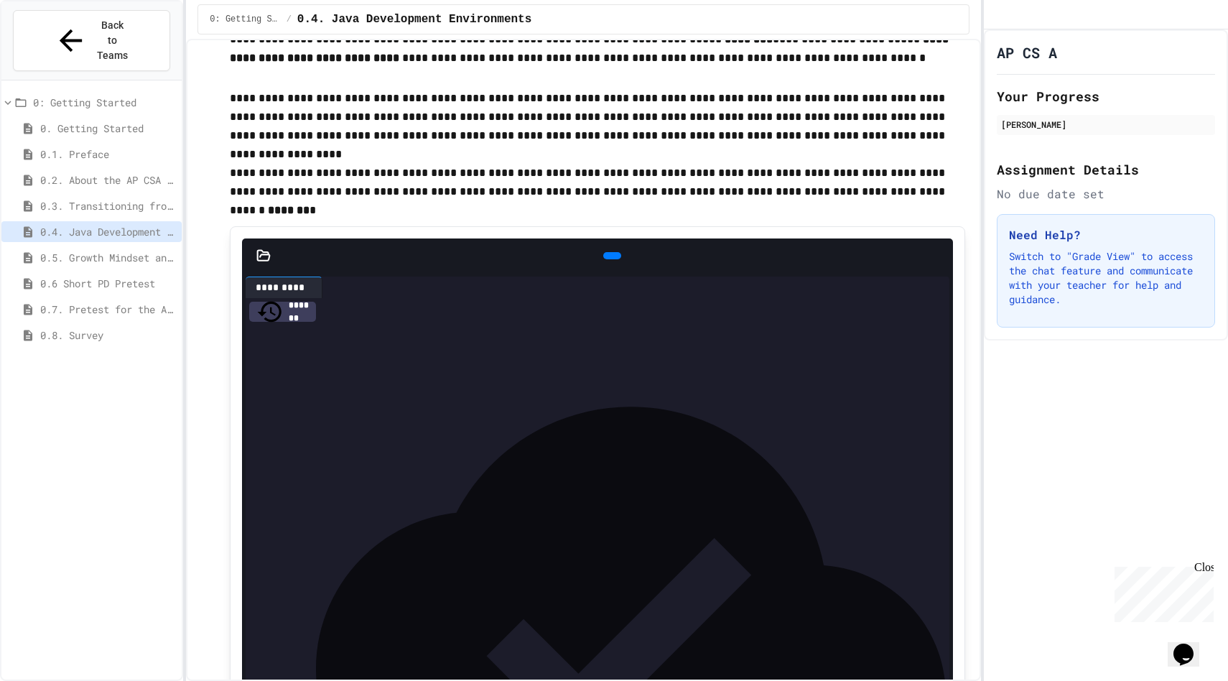
click at [610, 256] on icon at bounding box center [610, 256] width 0 height 0
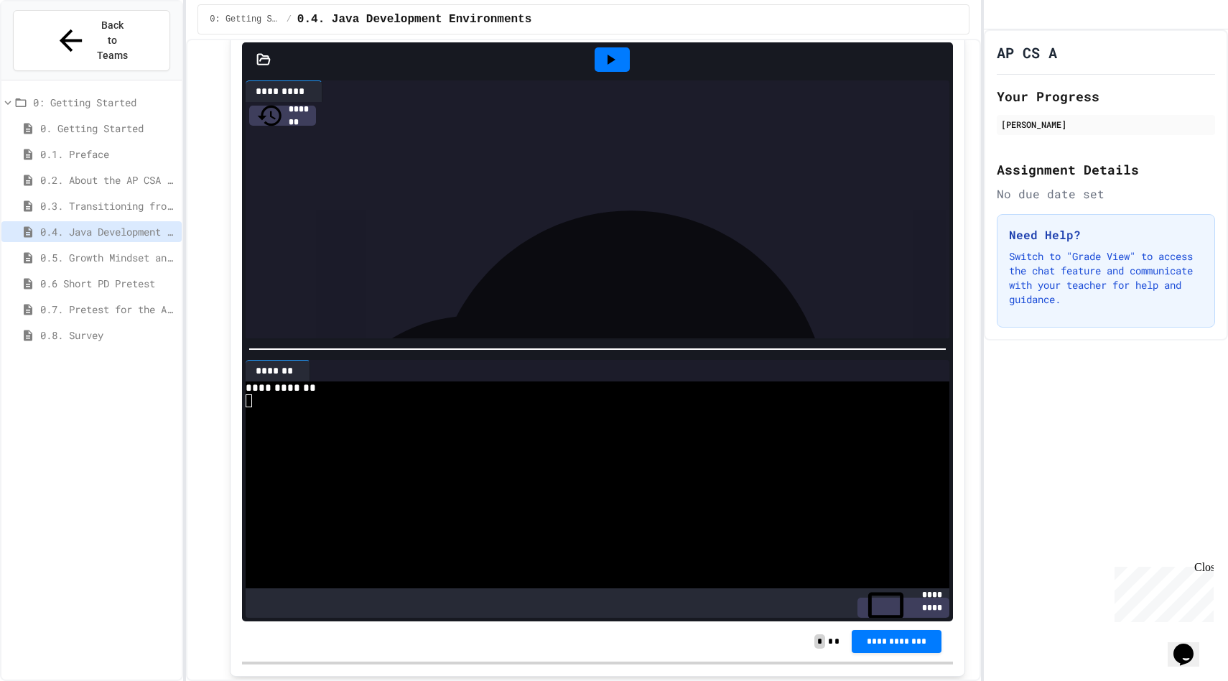
scroll to position [332, 0]
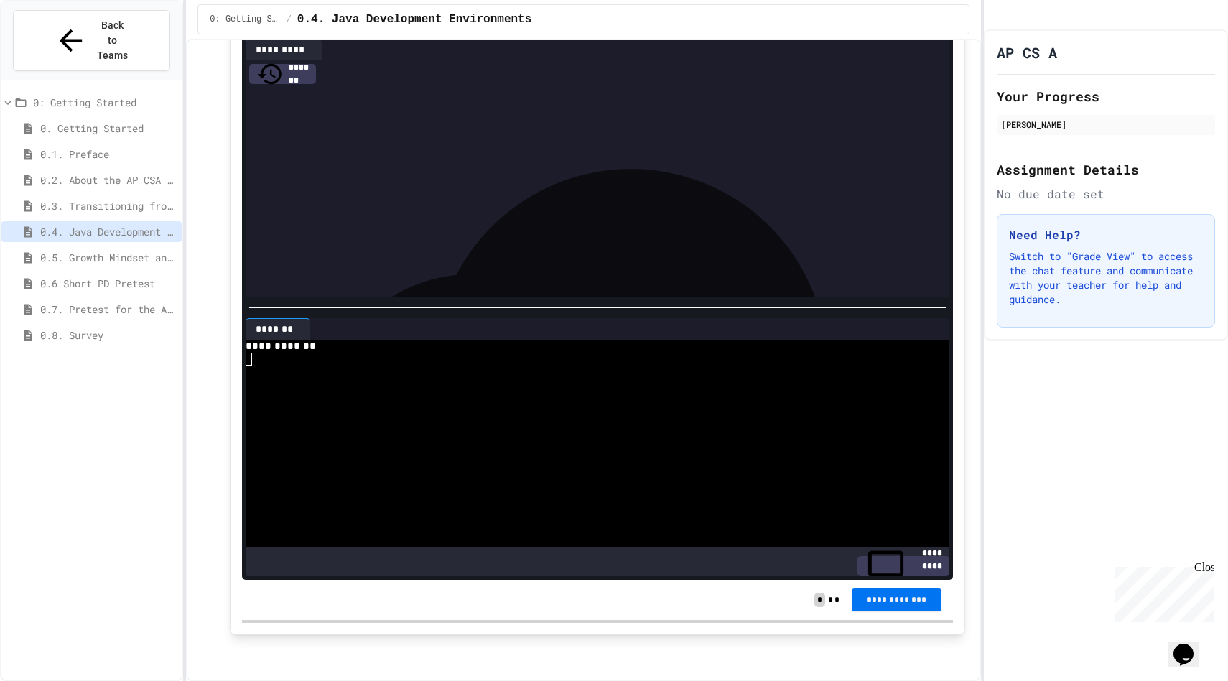
click at [880, 595] on span "**********" at bounding box center [896, 599] width 67 height 11
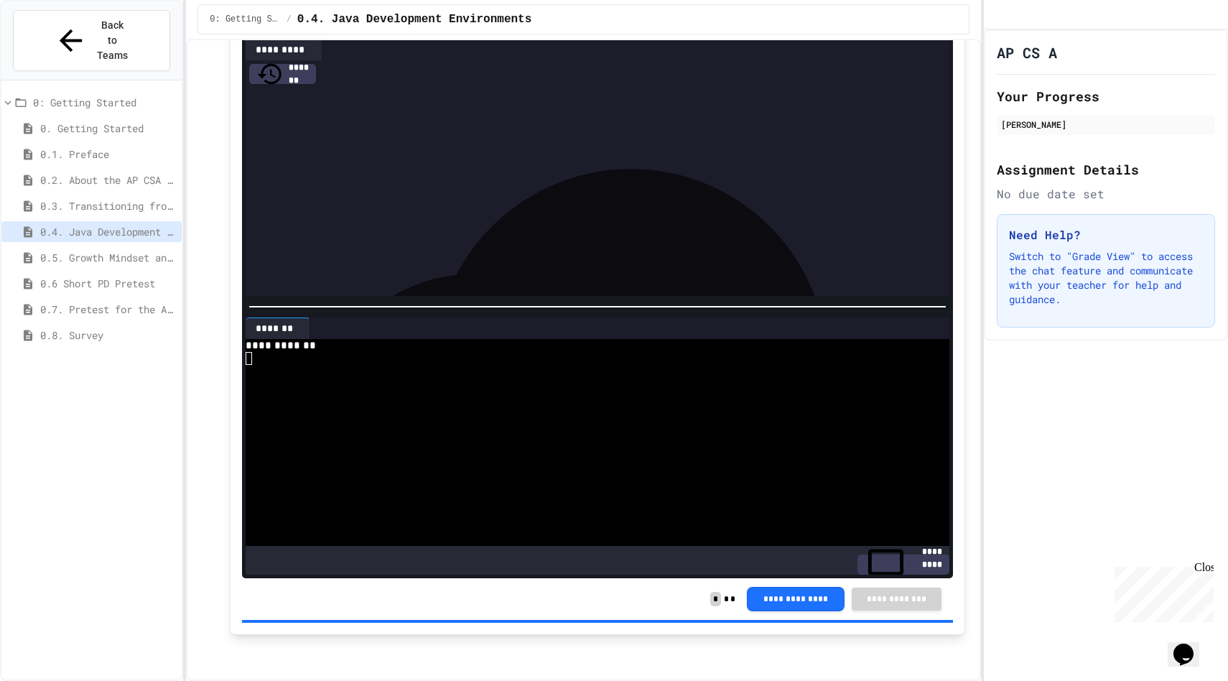
click at [88, 250] on span "0.5. Growth Mindset and Pair Programming" at bounding box center [108, 257] width 136 height 15
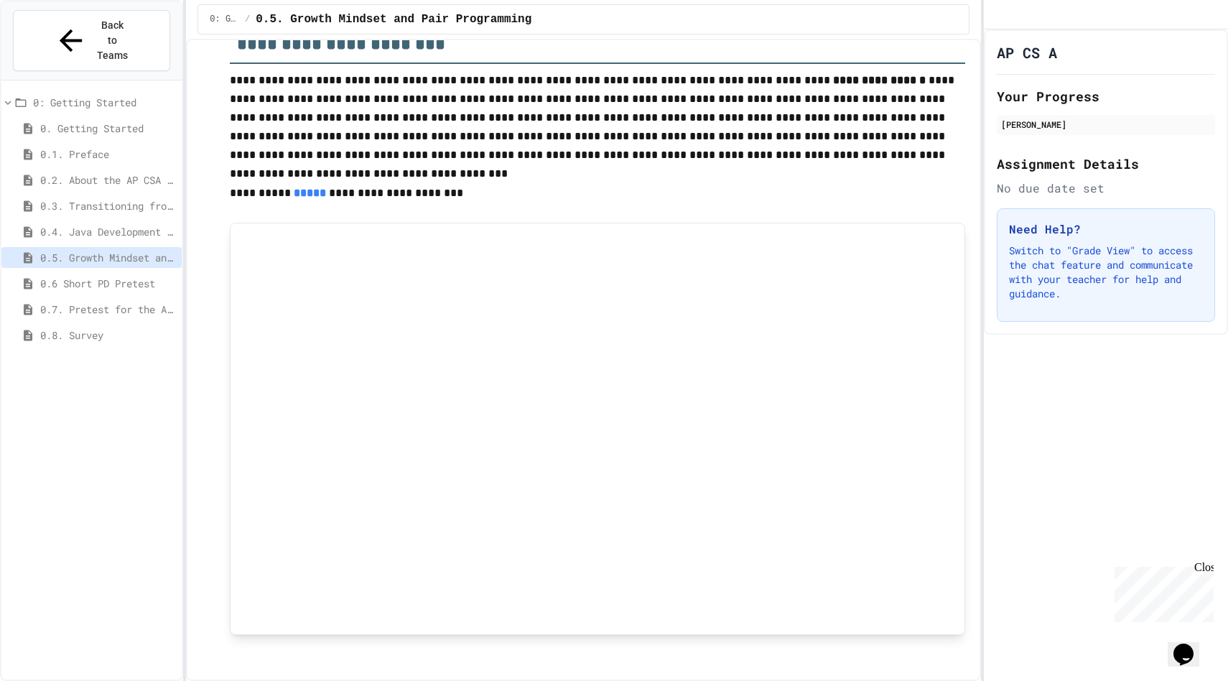
scroll to position [1008, 0]
click at [67, 276] on span "0.6 Short PD Pretest" at bounding box center [108, 283] width 136 height 15
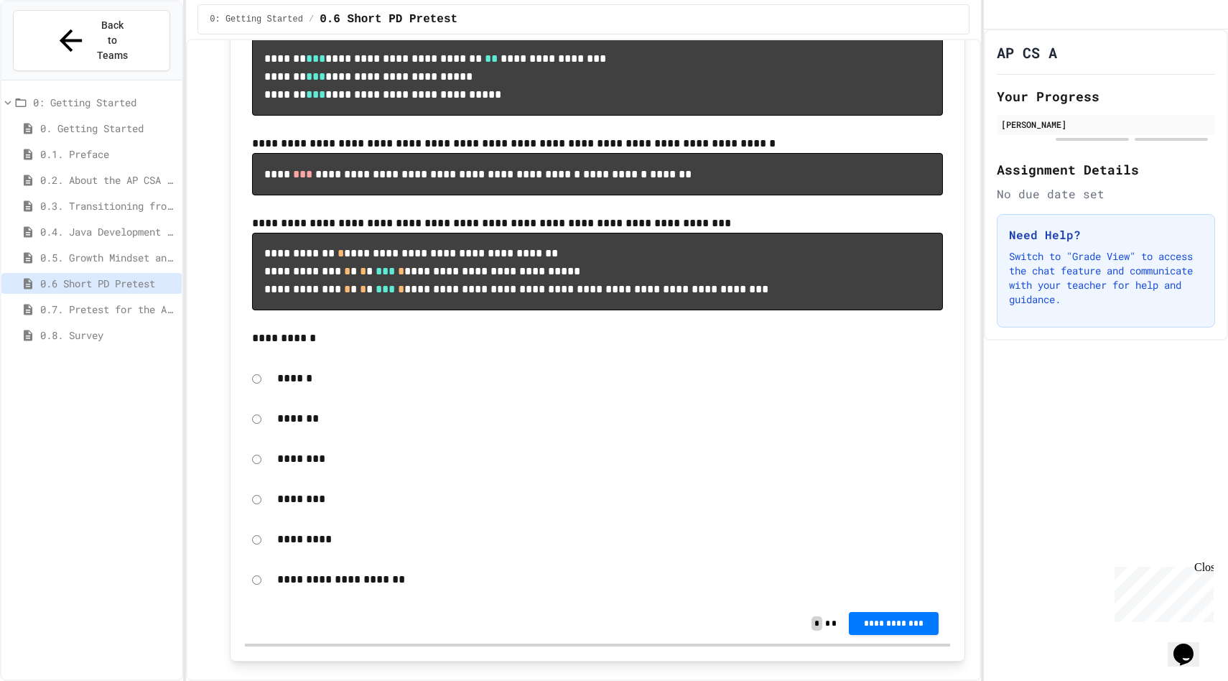
scroll to position [297, 0]
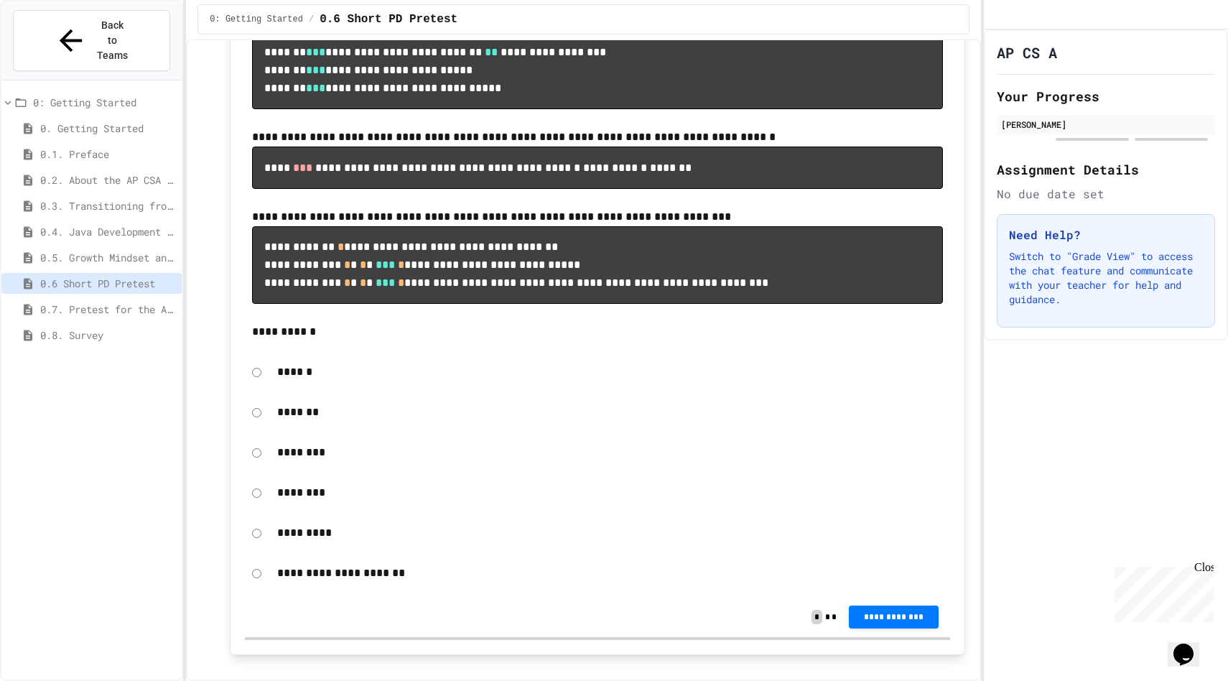
click at [282, 542] on p "*********" at bounding box center [610, 532] width 666 height 19
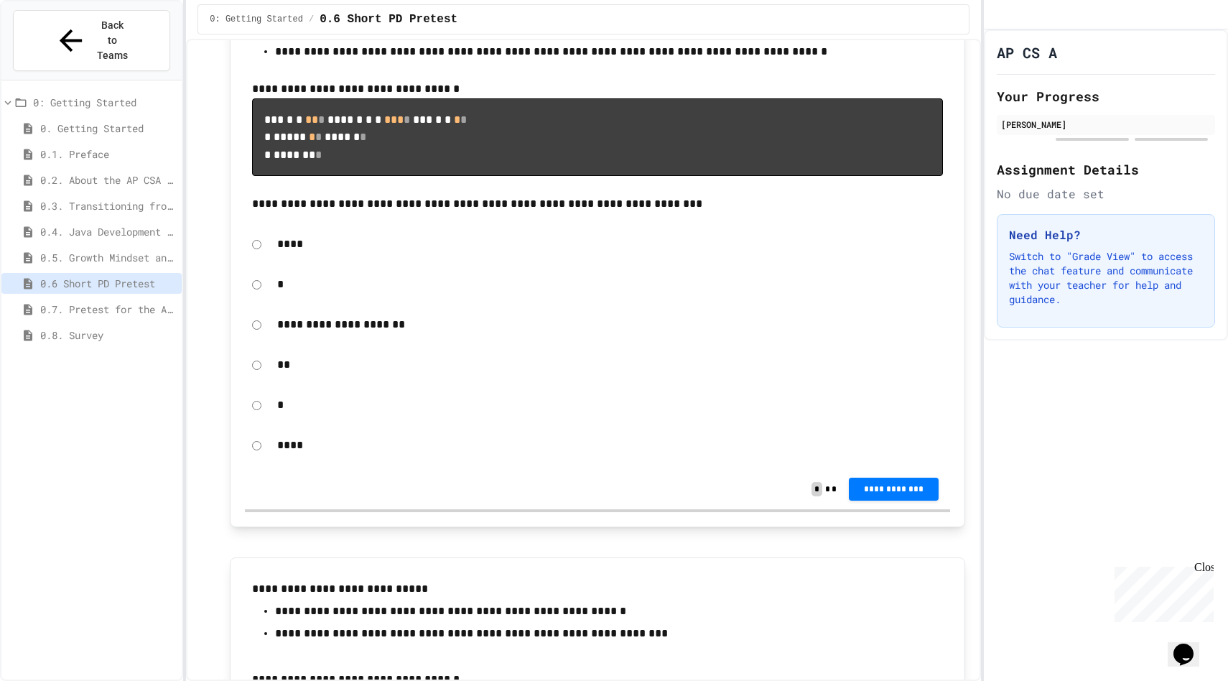
scroll to position [1042, 0]
